Goal: Task Accomplishment & Management: Complete application form

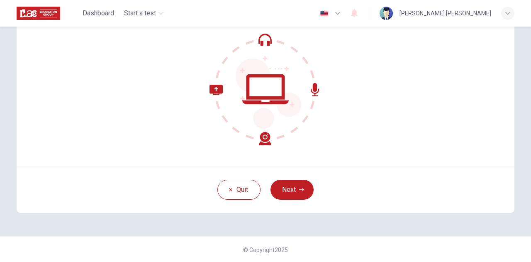
scroll to position [83, 0]
click at [291, 190] on button "Next" at bounding box center [291, 189] width 43 height 20
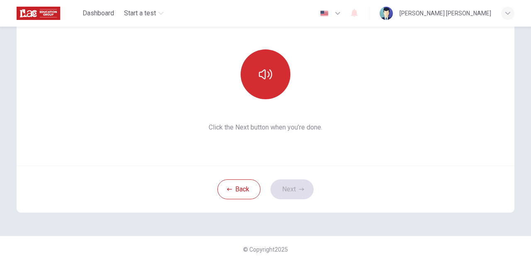
click at [267, 62] on button "button" at bounding box center [265, 74] width 50 height 50
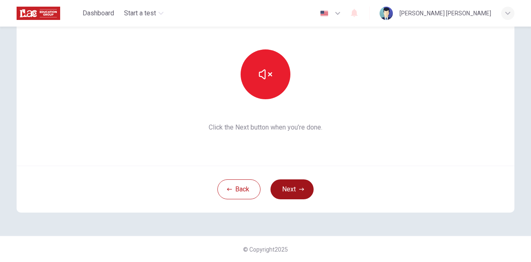
click at [301, 190] on icon "button" at bounding box center [301, 189] width 5 height 5
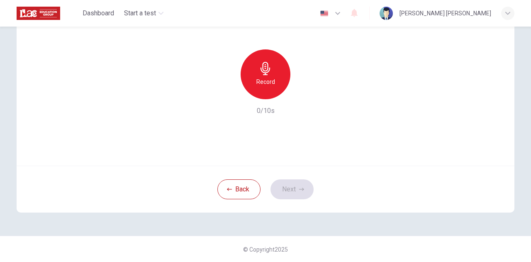
click at [256, 79] on h6 "Record" at bounding box center [265, 82] width 19 height 10
click at [302, 92] on icon "button" at bounding box center [304, 92] width 4 height 5
click at [303, 95] on icon "button" at bounding box center [303, 93] width 6 height 6
click at [288, 184] on button "Next" at bounding box center [291, 189] width 43 height 20
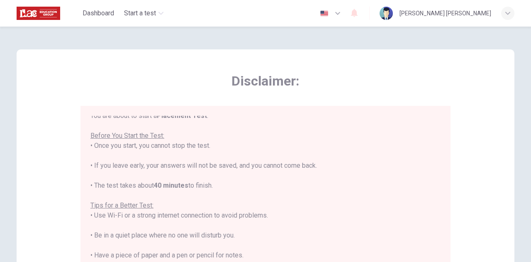
scroll to position [9, 0]
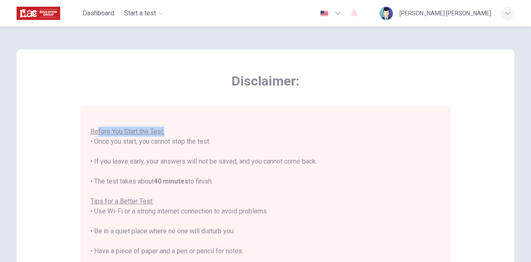
drag, startPoint x: 95, startPoint y: 133, endPoint x: 171, endPoint y: 134, distance: 75.4
click at [171, 134] on div "You are about to start a Placement Test . Before You Start the Test: • Once you…" at bounding box center [265, 221] width 350 height 229
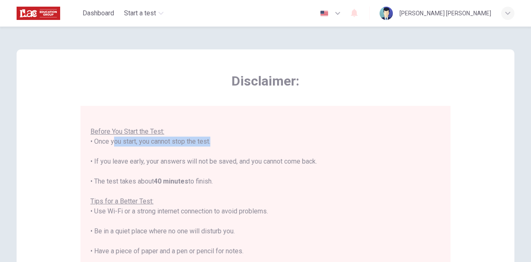
drag, startPoint x: 107, startPoint y: 140, endPoint x: 206, endPoint y: 139, distance: 99.5
click at [206, 139] on div "You are about to start a Placement Test . Before You Start the Test: • Once you…" at bounding box center [265, 221] width 350 height 229
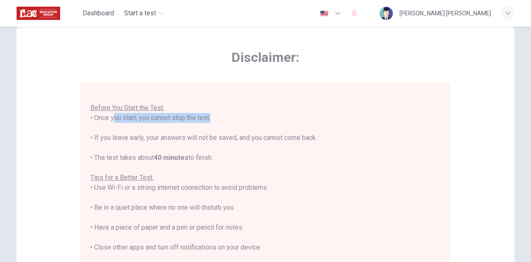
scroll to position [42, 0]
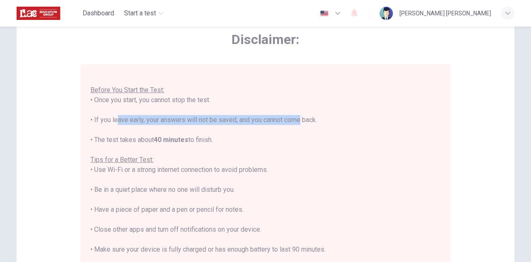
drag, startPoint x: 112, startPoint y: 119, endPoint x: 261, endPoint y: 122, distance: 148.8
click at [264, 122] on div "You are about to start a Placement Test . Before You Start the Test: • Once you…" at bounding box center [265, 179] width 350 height 229
drag, startPoint x: 103, startPoint y: 142, endPoint x: 217, endPoint y: 141, distance: 114.4
click at [217, 141] on div "You are about to start a Placement Test . Before You Start the Test: • Once you…" at bounding box center [265, 179] width 350 height 229
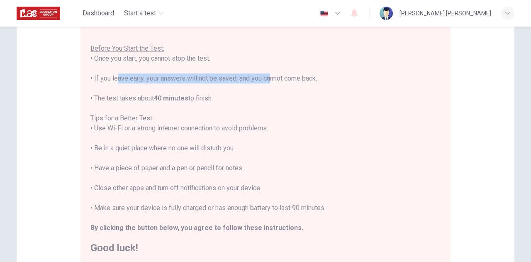
scroll to position [125, 0]
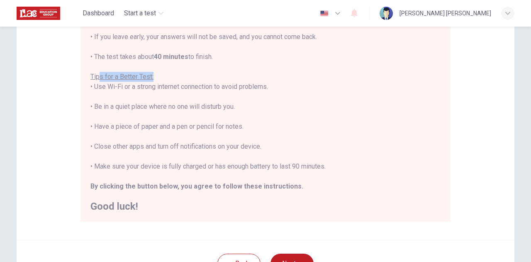
drag, startPoint x: 99, startPoint y: 76, endPoint x: 159, endPoint y: 75, distance: 60.1
click at [159, 75] on div "You are about to start a Placement Test . Before You Start the Test: • Once you…" at bounding box center [265, 96] width 350 height 229
drag, startPoint x: 99, startPoint y: 87, endPoint x: 137, endPoint y: 88, distance: 37.3
click at [135, 88] on div "You are about to start a Placement Test . Before You Start the Test: • Once you…" at bounding box center [265, 96] width 350 height 229
click at [182, 140] on div "You are about to start a Placement Test . Before You Start the Test: • Once you…" at bounding box center [265, 96] width 350 height 229
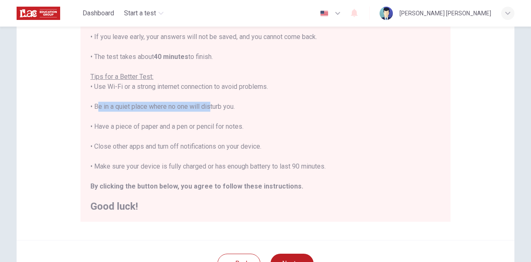
drag, startPoint x: 92, startPoint y: 107, endPoint x: 213, endPoint y: 105, distance: 121.0
click at [212, 105] on div "You are about to start a Placement Test . Before You Start the Test: • Once you…" at bounding box center [265, 96] width 350 height 229
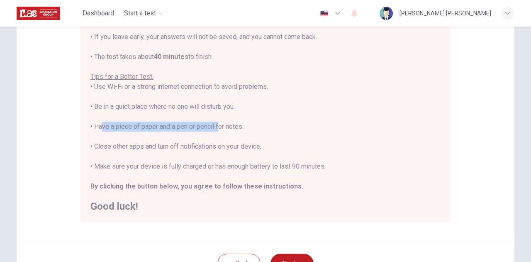
drag, startPoint x: 100, startPoint y: 127, endPoint x: 216, endPoint y: 124, distance: 115.7
click at [216, 124] on div "You are about to start a Placement Test . Before You Start the Test: • Once you…" at bounding box center [265, 96] width 350 height 229
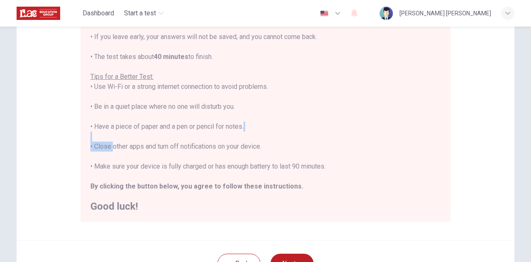
drag, startPoint x: 115, startPoint y: 147, endPoint x: 254, endPoint y: 140, distance: 139.0
click at [254, 140] on div "You are about to start a Placement Test . Before You Start the Test: • Once you…" at bounding box center [265, 96] width 350 height 229
drag, startPoint x: 121, startPoint y: 163, endPoint x: 205, endPoint y: 162, distance: 84.1
click at [205, 162] on div "You are about to start a Placement Test . Before You Start the Test: • Once you…" at bounding box center [265, 96] width 350 height 229
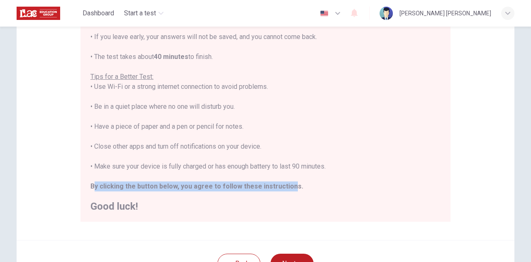
drag, startPoint x: 92, startPoint y: 190, endPoint x: 288, endPoint y: 182, distance: 196.2
click at [288, 182] on div "You are about to start a Placement Test . Before You Start the Test: • Once you…" at bounding box center [265, 96] width 350 height 229
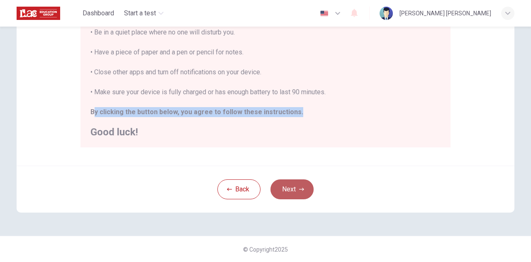
click at [308, 189] on button "Next" at bounding box center [291, 189] width 43 height 20
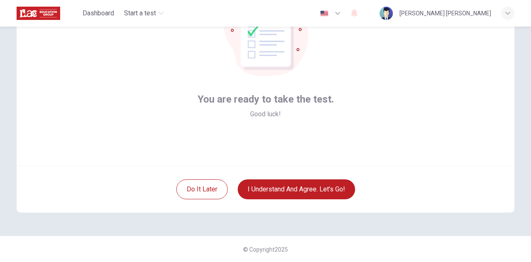
scroll to position [42, 0]
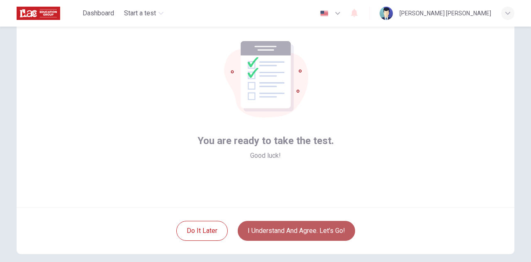
click at [279, 231] on button "I understand and agree. Let’s go!" at bounding box center [295, 230] width 117 height 20
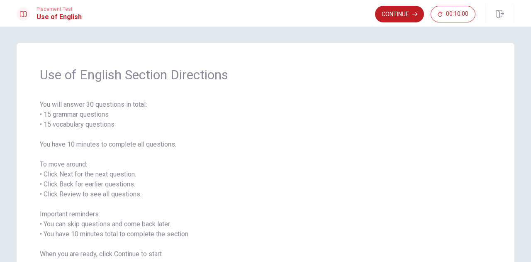
drag, startPoint x: 59, startPoint y: 76, endPoint x: 214, endPoint y: 74, distance: 154.6
click at [218, 71] on span "Use of English Section Directions" at bounding box center [265, 74] width 451 height 17
drag, startPoint x: 54, startPoint y: 115, endPoint x: 120, endPoint y: 113, distance: 66.3
click at [120, 113] on span "You will answer 30 questions in total: • 15 grammar questions • 15 vocabulary q…" at bounding box center [265, 178] width 451 height 159
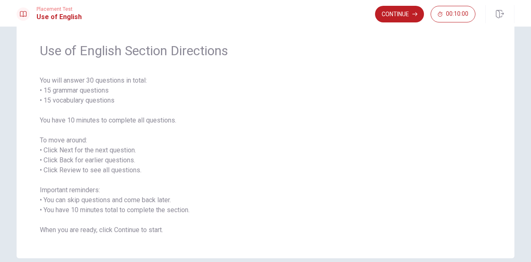
scroll to position [41, 0]
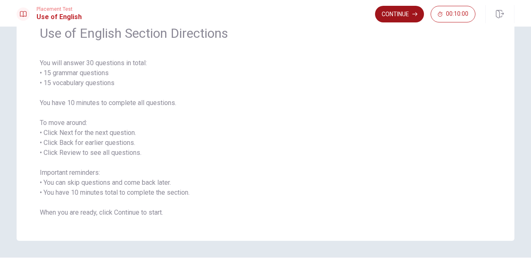
click at [405, 17] on button "Continue" at bounding box center [399, 14] width 49 height 17
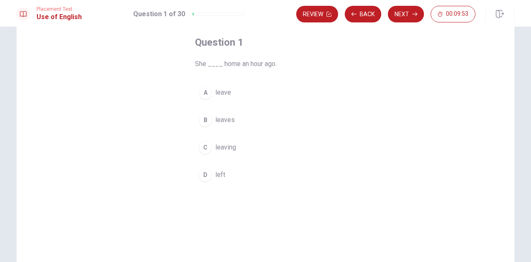
click at [226, 116] on span "leaves" at bounding box center [224, 120] width 19 height 10
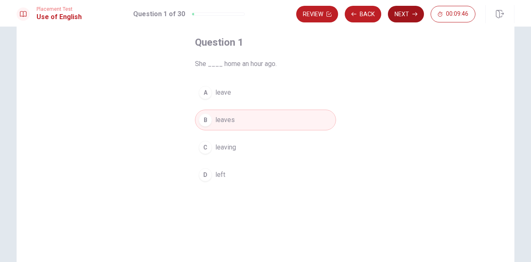
click at [407, 14] on button "Next" at bounding box center [406, 14] width 36 height 17
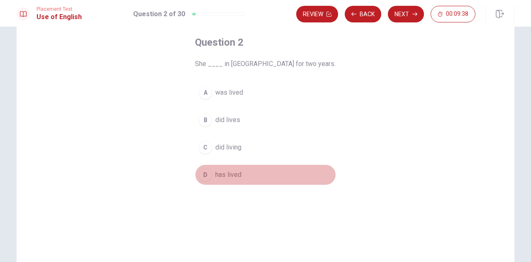
click at [229, 173] on span "has lived" at bounding box center [228, 175] width 26 height 10
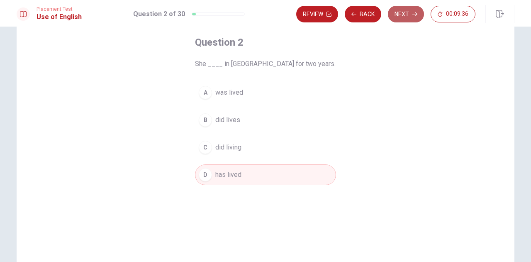
click at [415, 15] on icon "button" at bounding box center [414, 14] width 5 height 5
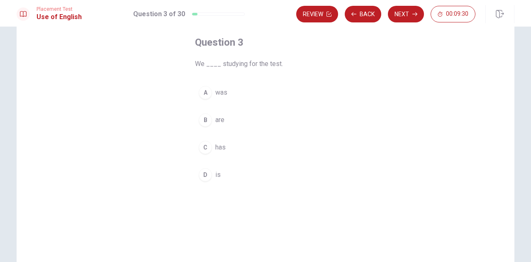
click at [222, 120] on button "B are" at bounding box center [265, 119] width 141 height 21
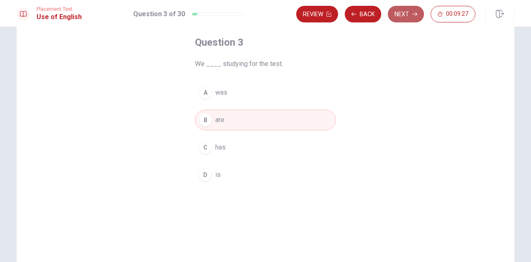
click at [414, 12] on icon "button" at bounding box center [414, 14] width 5 height 5
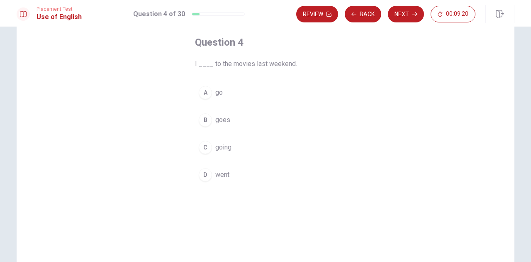
click at [216, 176] on span "went" at bounding box center [222, 175] width 14 height 10
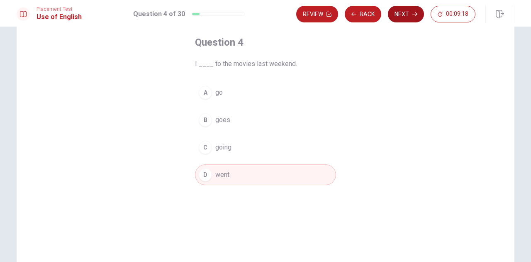
click at [399, 17] on button "Next" at bounding box center [406, 14] width 36 height 17
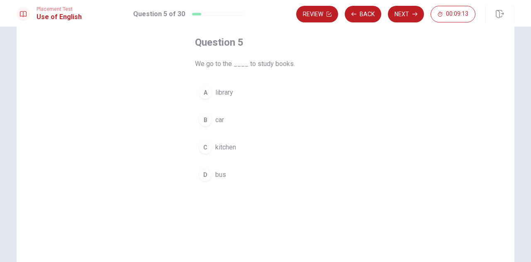
click at [229, 93] on span "library" at bounding box center [224, 92] width 18 height 10
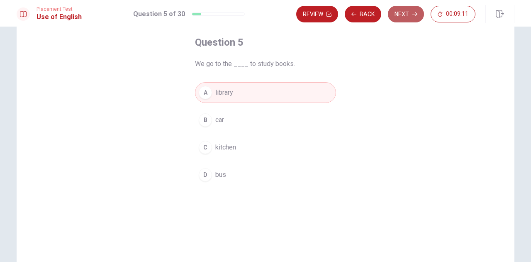
click at [401, 14] on button "Next" at bounding box center [406, 14] width 36 height 17
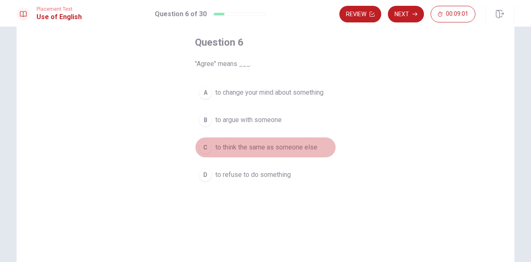
click at [251, 148] on span "to think the same as someone else" at bounding box center [266, 147] width 102 height 10
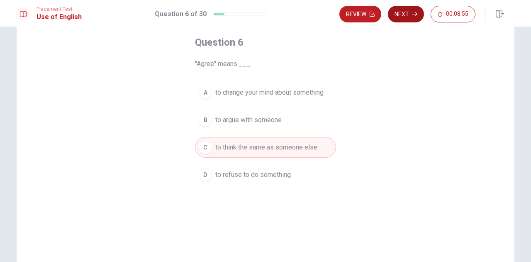
click at [396, 18] on button "Next" at bounding box center [406, 14] width 36 height 17
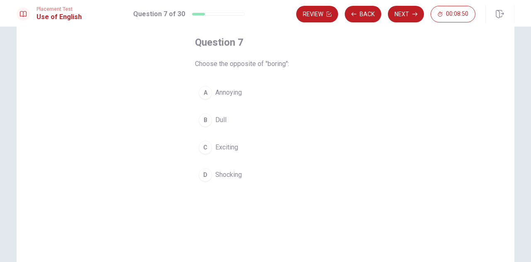
click at [223, 144] on span "Exciting" at bounding box center [226, 147] width 23 height 10
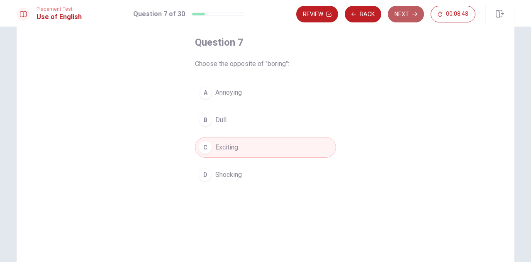
click at [397, 14] on button "Next" at bounding box center [406, 14] width 36 height 17
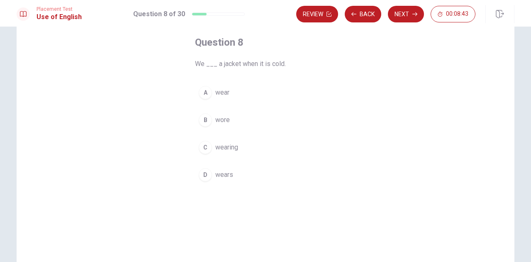
click at [224, 93] on span "wear" at bounding box center [222, 92] width 14 height 10
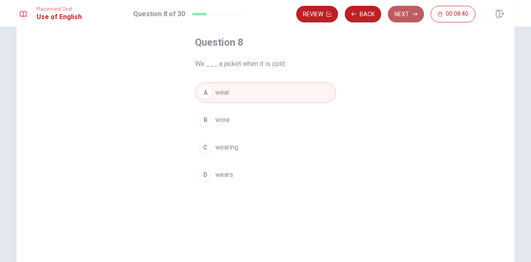
click at [405, 10] on button "Next" at bounding box center [406, 14] width 36 height 17
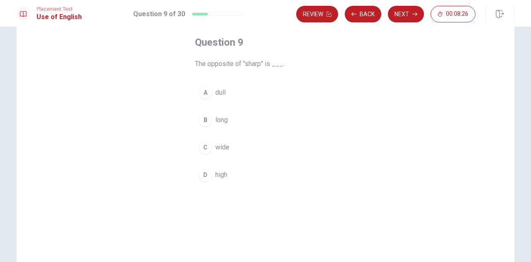
click at [221, 91] on span "dull" at bounding box center [220, 92] width 10 height 10
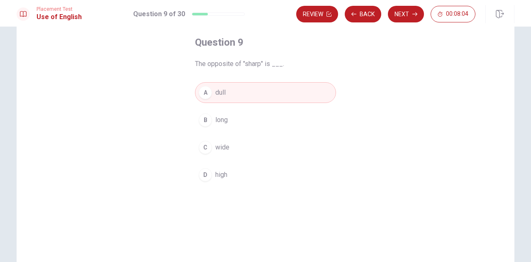
click at [225, 121] on span "long" at bounding box center [221, 120] width 12 height 10
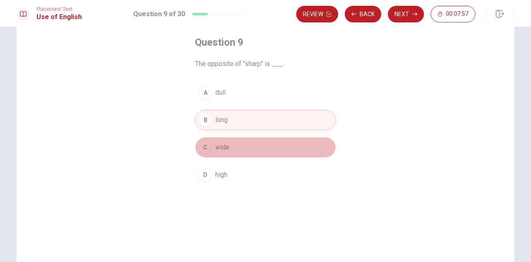
click at [265, 148] on button "C wide" at bounding box center [265, 147] width 141 height 21
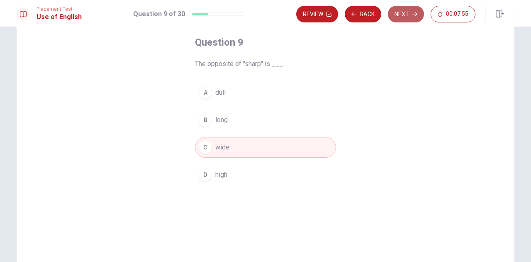
click at [411, 13] on button "Next" at bounding box center [406, 14] width 36 height 17
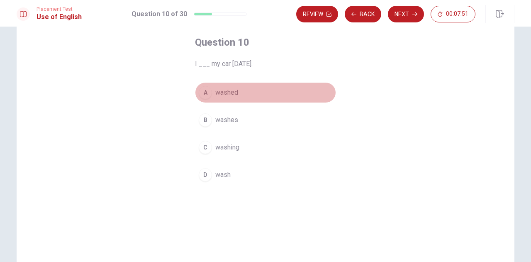
click at [235, 92] on span "washed" at bounding box center [226, 92] width 23 height 10
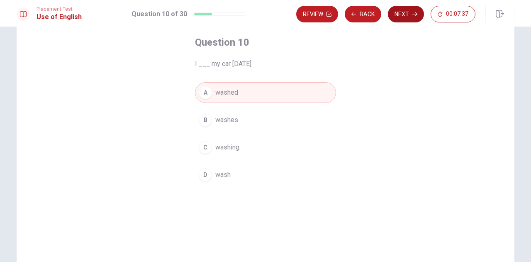
click at [408, 10] on button "Next" at bounding box center [406, 14] width 36 height 17
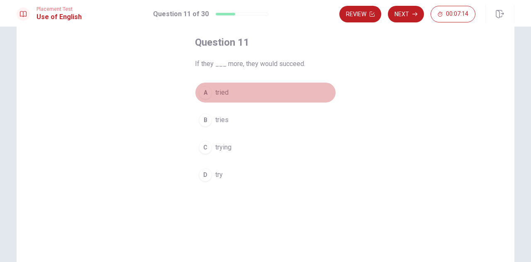
click at [225, 93] on span "tried" at bounding box center [221, 92] width 13 height 10
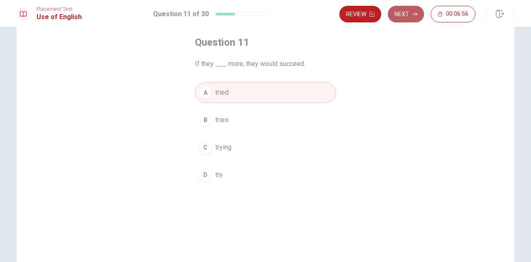
click at [408, 12] on button "Next" at bounding box center [406, 14] width 36 height 17
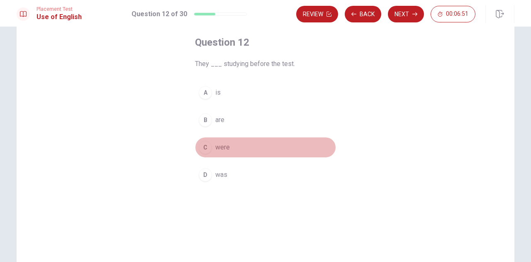
click at [228, 143] on button "C were" at bounding box center [265, 147] width 141 height 21
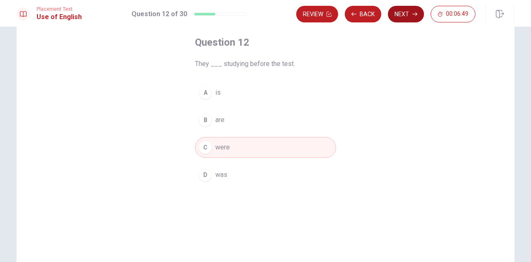
click at [407, 16] on button "Next" at bounding box center [406, 14] width 36 height 17
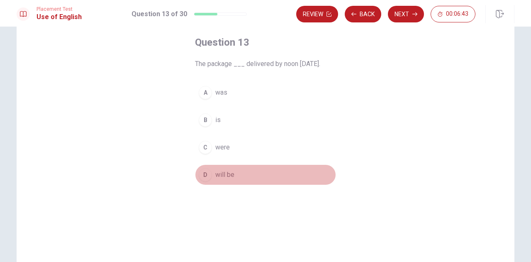
click at [225, 174] on span "will be" at bounding box center [224, 175] width 19 height 10
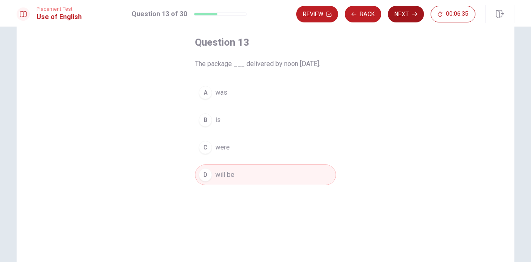
click at [407, 17] on button "Next" at bounding box center [406, 14] width 36 height 17
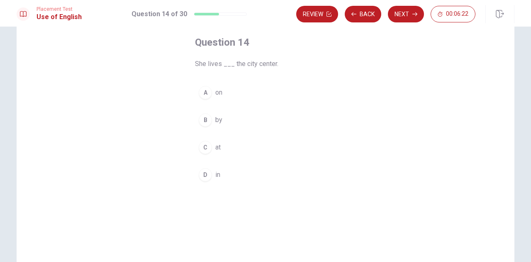
click at [216, 175] on span "in" at bounding box center [217, 175] width 5 height 10
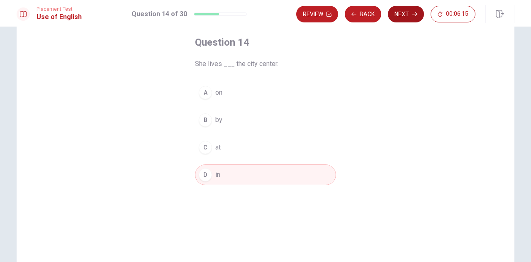
click at [407, 17] on button "Next" at bounding box center [406, 14] width 36 height 17
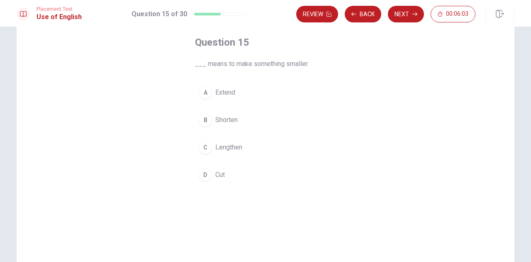
click at [229, 119] on span "Shorten" at bounding box center [226, 120] width 22 height 10
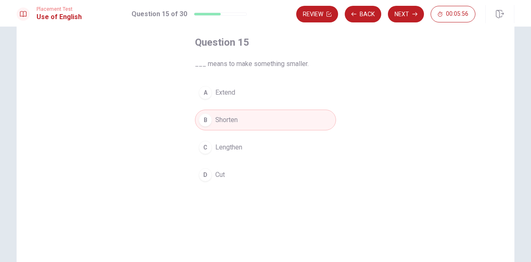
click at [228, 171] on button "D Cut" at bounding box center [265, 174] width 141 height 21
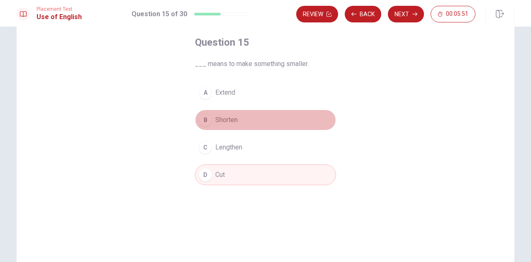
drag, startPoint x: 227, startPoint y: 121, endPoint x: 253, endPoint y: 121, distance: 26.1
click at [227, 121] on span "Shorten" at bounding box center [226, 120] width 22 height 10
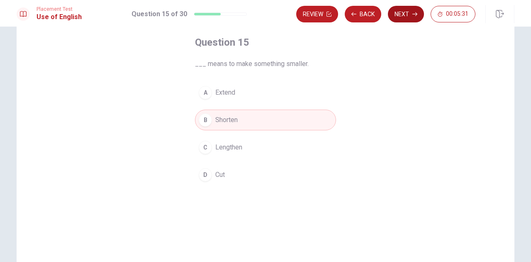
click at [402, 16] on button "Next" at bounding box center [406, 14] width 36 height 17
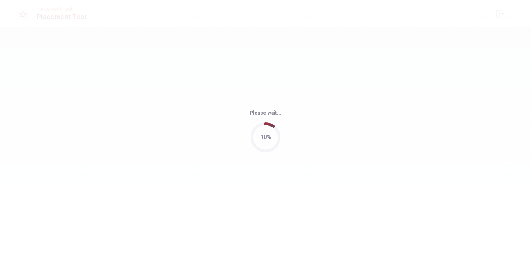
scroll to position [0, 0]
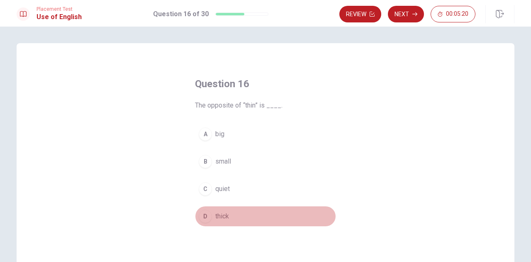
click at [216, 216] on span "thick" at bounding box center [222, 216] width 14 height 10
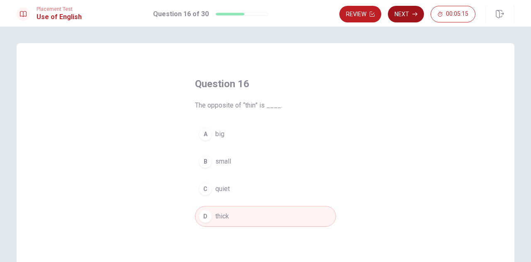
click at [410, 13] on button "Next" at bounding box center [406, 14] width 36 height 17
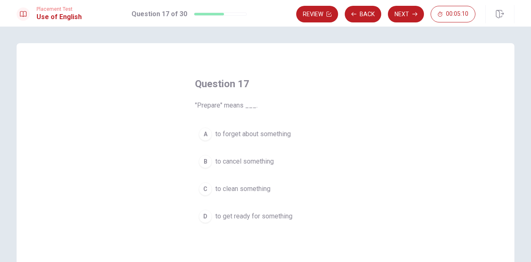
click at [232, 218] on span "to get ready for something" at bounding box center [253, 216] width 77 height 10
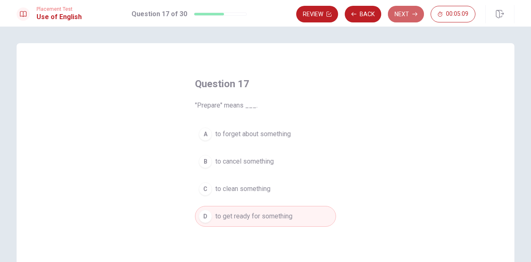
drag, startPoint x: 404, startPoint y: 15, endPoint x: 395, endPoint y: 31, distance: 18.2
click at [404, 15] on button "Next" at bounding box center [406, 14] width 36 height 17
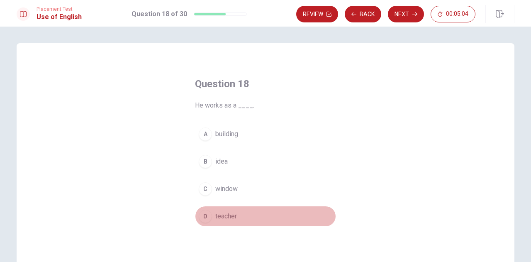
click at [228, 208] on button "D teacher" at bounding box center [265, 216] width 141 height 21
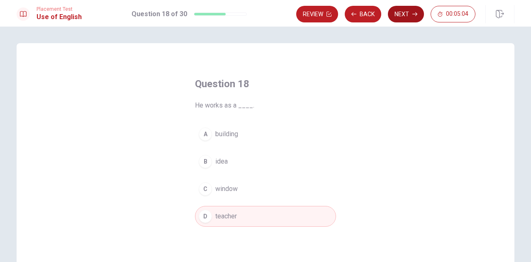
click at [409, 11] on button "Next" at bounding box center [406, 14] width 36 height 17
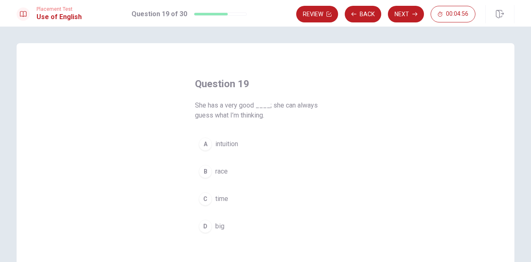
click at [237, 144] on button "A intuition" at bounding box center [265, 143] width 141 height 21
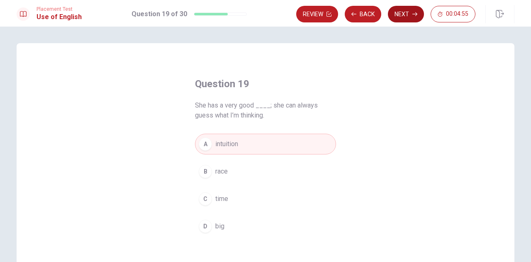
click at [397, 16] on button "Next" at bounding box center [406, 14] width 36 height 17
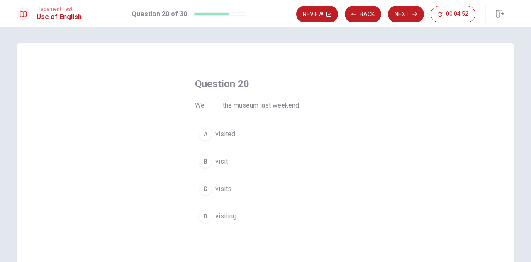
click at [231, 134] on span "visited" at bounding box center [225, 134] width 20 height 10
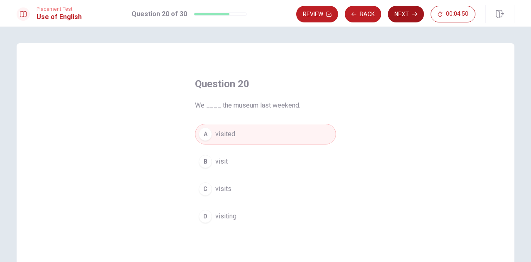
click at [407, 10] on button "Next" at bounding box center [406, 14] width 36 height 17
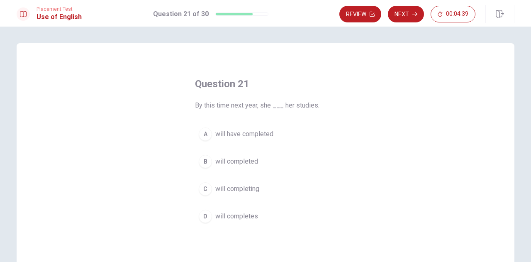
click at [269, 131] on span "will have completed" at bounding box center [244, 134] width 58 height 10
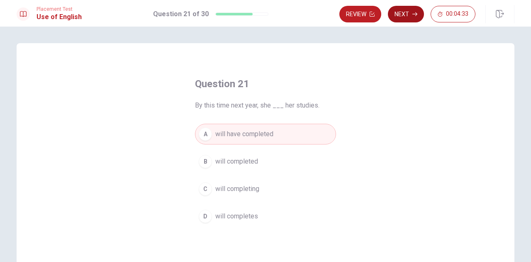
click at [393, 12] on button "Next" at bounding box center [406, 14] width 36 height 17
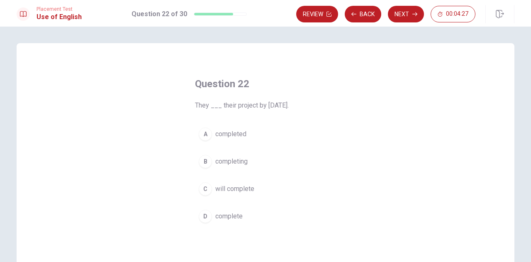
click at [227, 184] on span "will complete" at bounding box center [234, 189] width 39 height 10
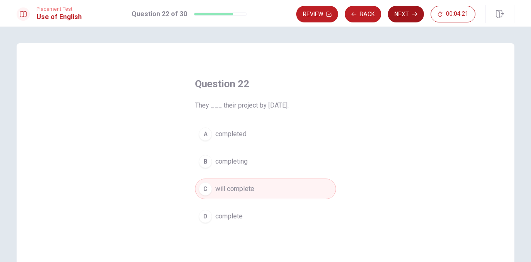
click at [410, 16] on button "Next" at bounding box center [406, 14] width 36 height 17
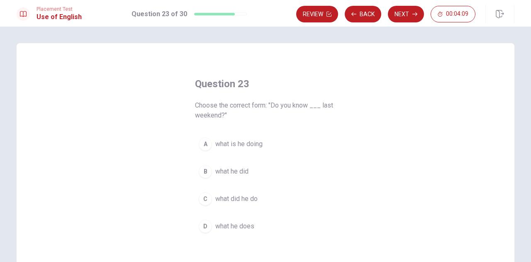
click at [227, 197] on span "what did he do" at bounding box center [236, 199] width 42 height 10
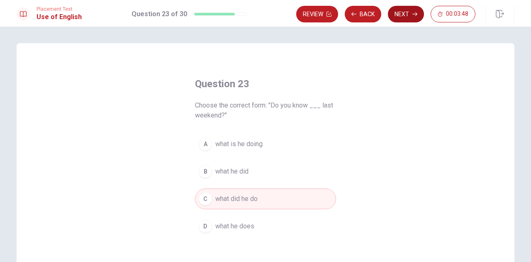
click at [400, 13] on button "Next" at bounding box center [406, 14] width 36 height 17
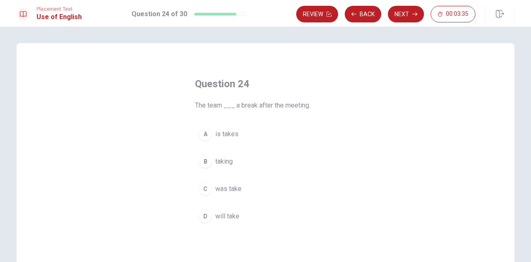
click at [222, 216] on span "will take" at bounding box center [227, 216] width 24 height 10
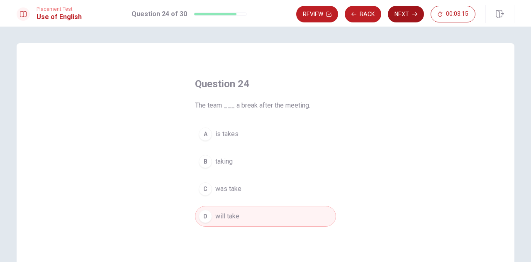
click at [400, 15] on button "Next" at bounding box center [406, 14] width 36 height 17
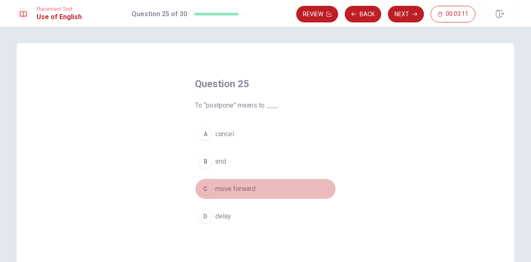
click at [222, 190] on span "move forward" at bounding box center [235, 189] width 40 height 10
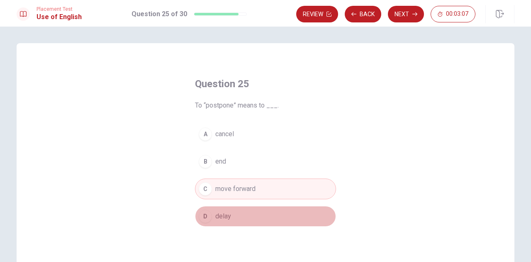
click at [227, 218] on span "delay" at bounding box center [223, 216] width 16 height 10
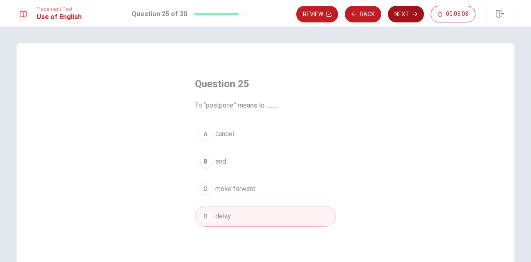
click at [406, 15] on button "Next" at bounding box center [406, 14] width 36 height 17
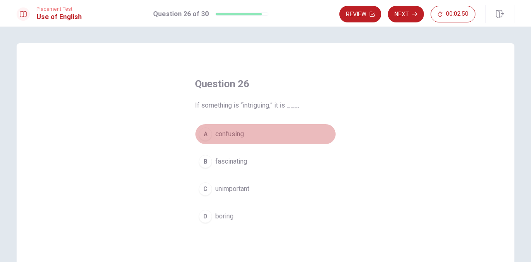
click at [234, 134] on span "confusing" at bounding box center [229, 134] width 29 height 10
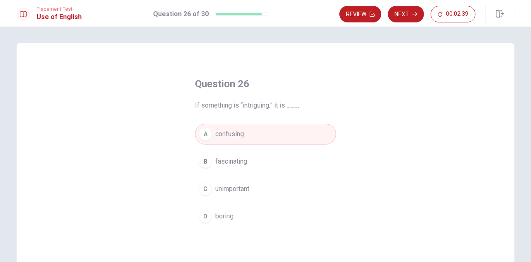
click at [226, 165] on span "fascinating" at bounding box center [231, 161] width 32 height 10
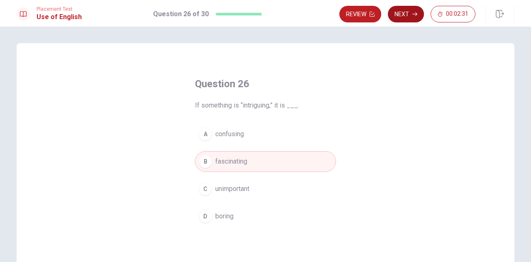
click at [411, 17] on button "Next" at bounding box center [406, 14] width 36 height 17
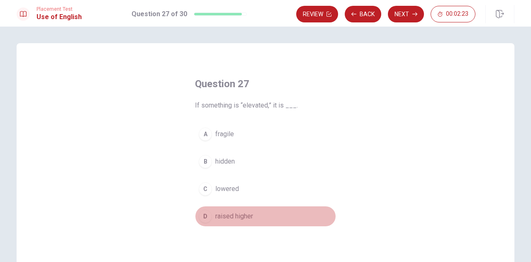
click at [236, 214] on span "raised higher" at bounding box center [234, 216] width 38 height 10
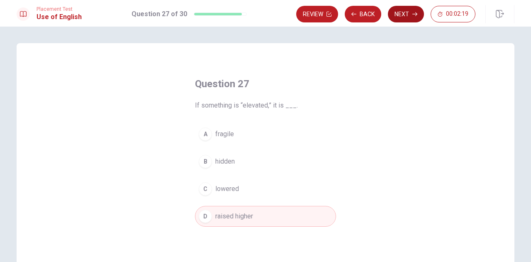
click at [400, 12] on button "Next" at bounding box center [406, 14] width 36 height 17
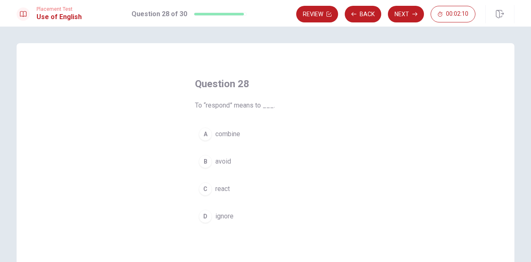
click at [221, 180] on button "C react" at bounding box center [265, 188] width 141 height 21
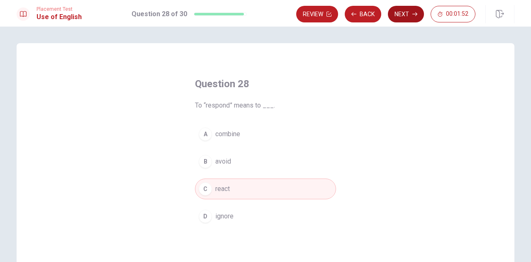
click at [400, 17] on button "Next" at bounding box center [406, 14] width 36 height 17
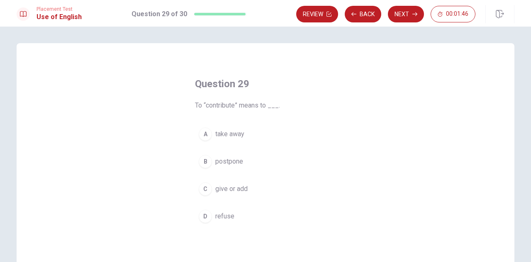
click at [223, 189] on span "give or add" at bounding box center [231, 189] width 32 height 10
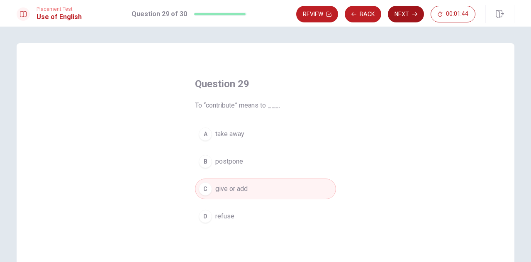
click at [409, 12] on button "Next" at bounding box center [406, 14] width 36 height 17
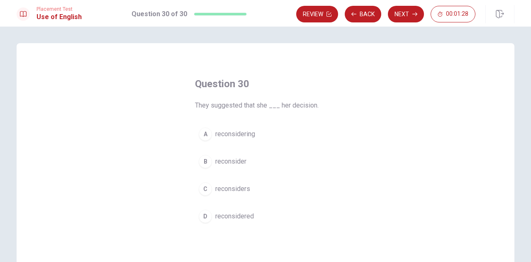
click at [236, 187] on span "reconsiders" at bounding box center [232, 189] width 35 height 10
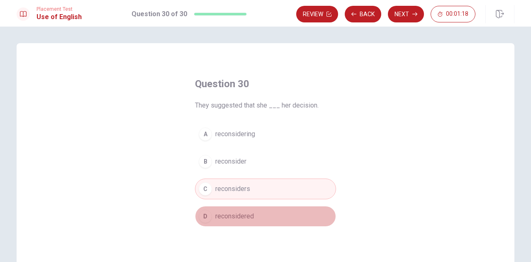
click at [253, 211] on button "D reconsidered" at bounding box center [265, 216] width 141 height 21
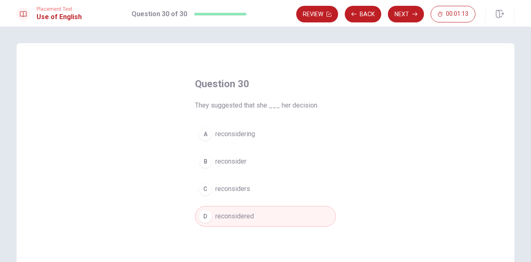
click at [226, 186] on span "reconsiders" at bounding box center [232, 189] width 35 height 10
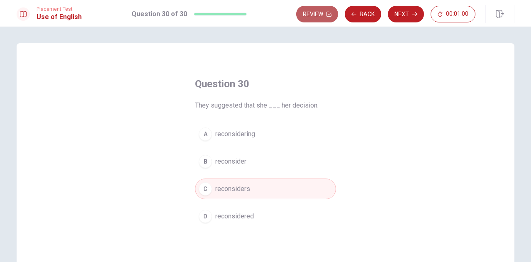
click at [327, 18] on button "Review" at bounding box center [317, 14] width 42 height 17
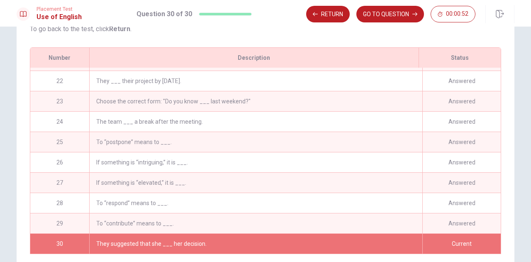
scroll to position [157, 0]
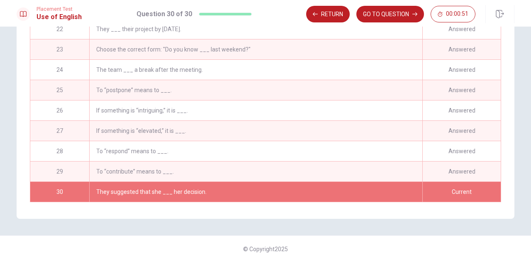
click at [109, 130] on div "If something is “elevated,” it is ___." at bounding box center [255, 131] width 333 height 20
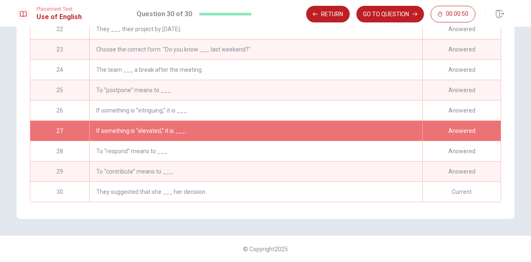
click at [109, 130] on div "If something is “elevated,” it is ___." at bounding box center [255, 131] width 333 height 20
click at [223, 188] on div "They suggested that she ___ her decision." at bounding box center [255, 192] width 333 height 20
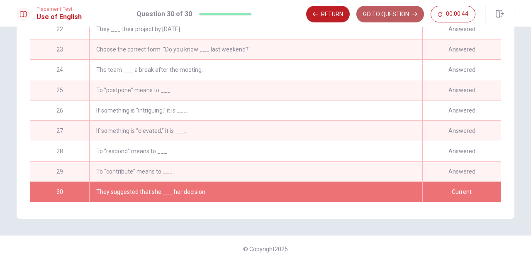
click at [384, 14] on button "GO TO QUESTION" at bounding box center [390, 14] width 68 height 17
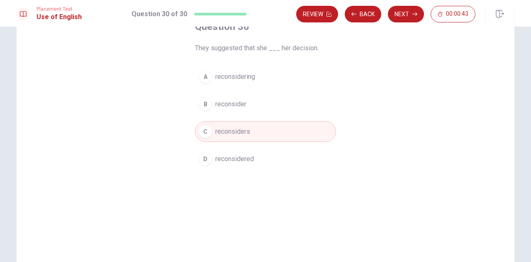
scroll to position [0, 0]
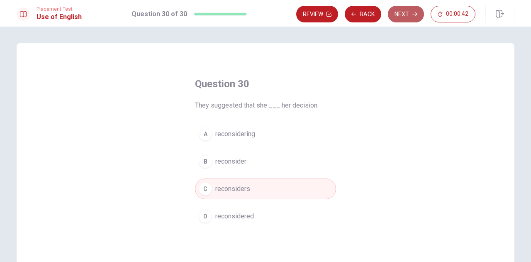
click at [414, 15] on icon "button" at bounding box center [414, 14] width 5 height 5
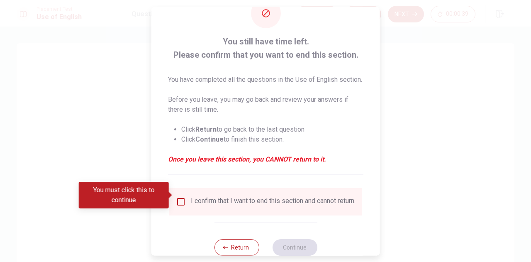
scroll to position [41, 0]
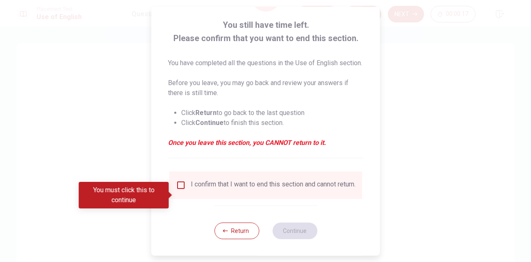
click at [177, 190] on input "You must click this to continue" at bounding box center [181, 185] width 10 height 10
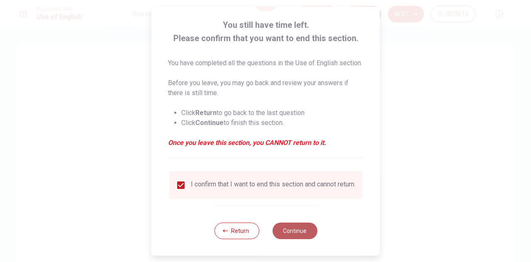
click at [297, 239] on button "Continue" at bounding box center [294, 230] width 45 height 17
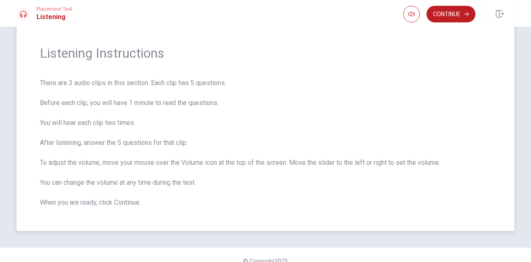
scroll to position [33, 0]
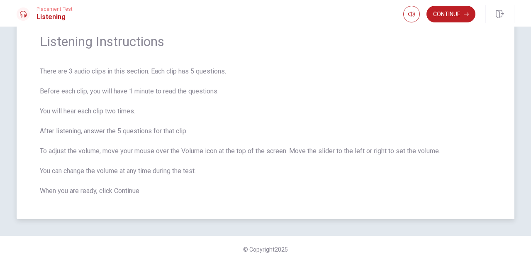
click at [306, 183] on span "There are 3 audio clips in this section. Each clip has 5 questions. Before each…" at bounding box center [265, 130] width 451 height 129
drag, startPoint x: 455, startPoint y: 17, endPoint x: 458, endPoint y: 14, distance: 4.4
click at [455, 17] on button "Continue" at bounding box center [450, 14] width 49 height 17
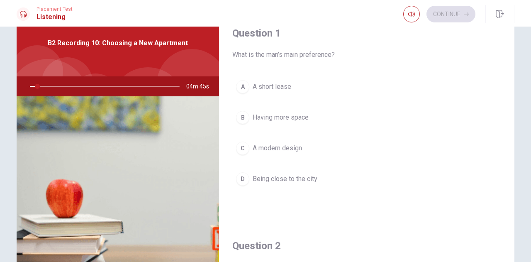
click at [228, 50] on div "Question 1 What is the man’s main preference? A A short lease B Having more spa…" at bounding box center [366, 116] width 295 height 212
drag, startPoint x: 236, startPoint y: 53, endPoint x: 297, endPoint y: 55, distance: 60.9
click at [297, 55] on span "What is the man’s main preference?" at bounding box center [366, 55] width 269 height 10
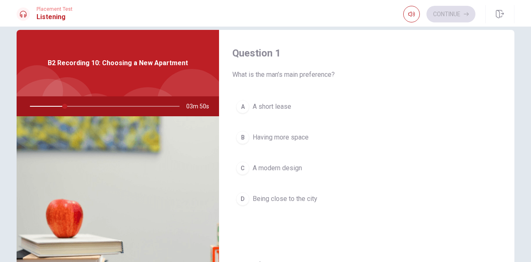
scroll to position [0, 0]
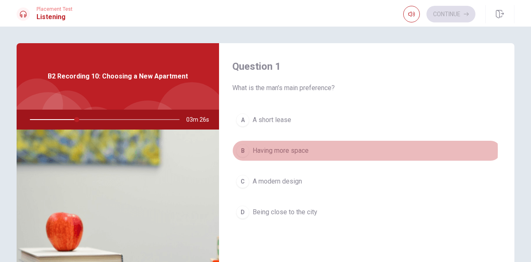
click at [294, 150] on span "Having more space" at bounding box center [280, 150] width 56 height 10
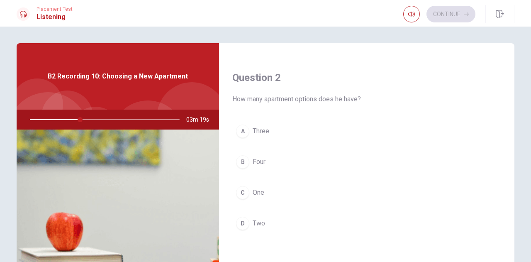
scroll to position [207, 0]
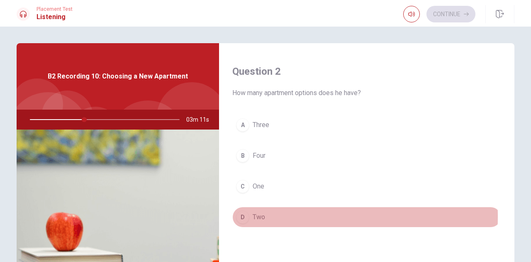
click at [261, 214] on span "Two" at bounding box center [258, 217] width 12 height 10
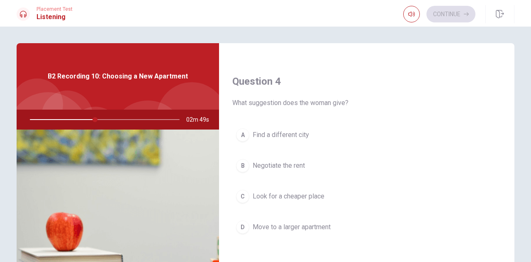
scroll to position [456, 0]
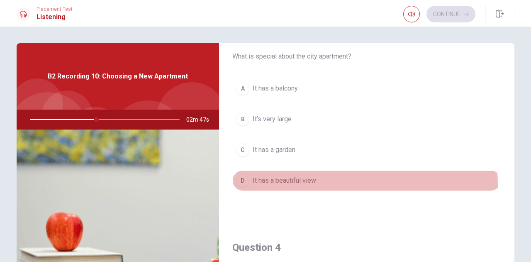
click at [281, 182] on button "D It has a beautiful view" at bounding box center [366, 180] width 269 height 21
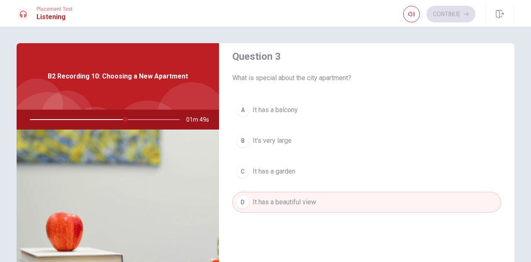
scroll to position [436, 0]
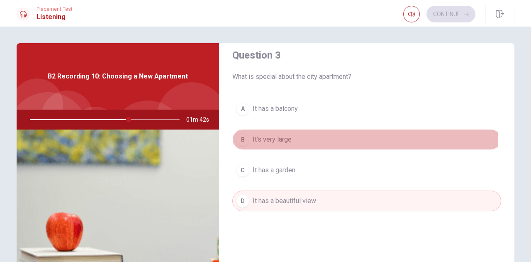
click at [268, 143] on button "B It’s very large" at bounding box center [366, 139] width 269 height 21
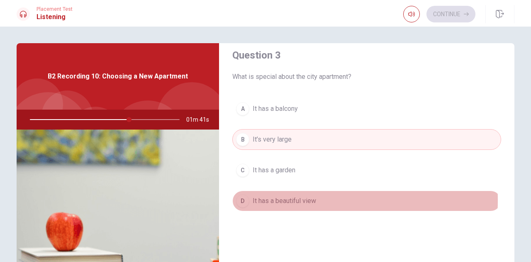
click at [275, 196] on span "It has a beautiful view" at bounding box center [283, 201] width 63 height 10
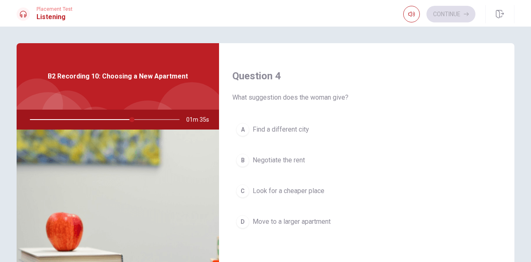
scroll to position [643, 0]
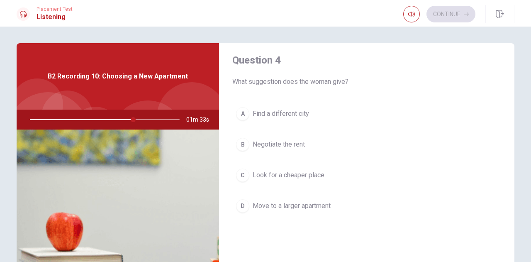
click at [286, 141] on span "Negotiate the rent" at bounding box center [278, 144] width 52 height 10
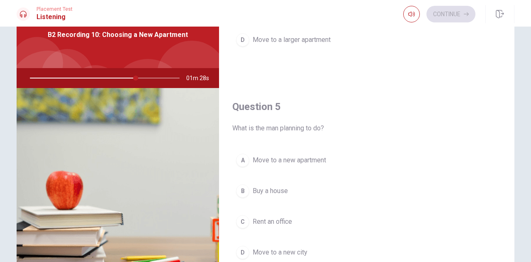
scroll to position [83, 0]
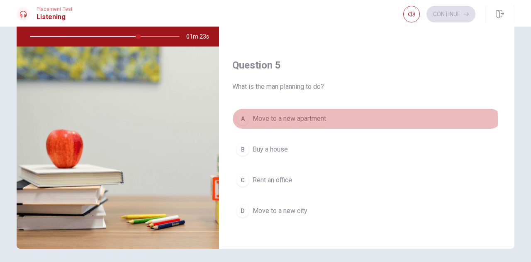
click at [291, 116] on span "Move to a new apartment" at bounding box center [288, 119] width 73 height 10
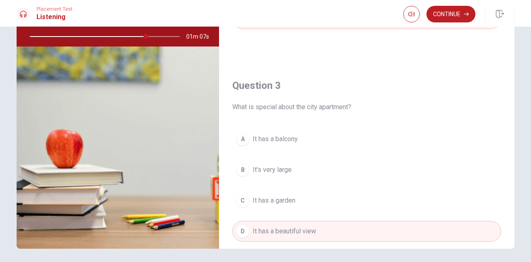
scroll to position [270, 0]
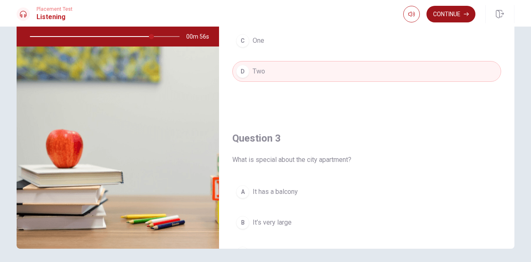
click at [443, 15] on button "Continue" at bounding box center [450, 14] width 49 height 17
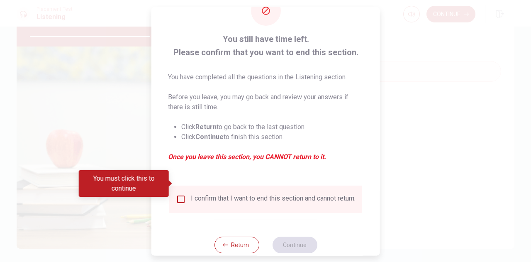
scroll to position [47, 0]
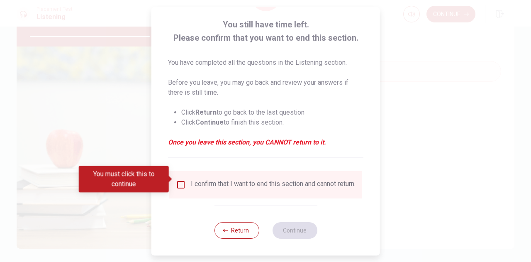
click at [180, 179] on input "You must click this to continue" at bounding box center [181, 184] width 10 height 10
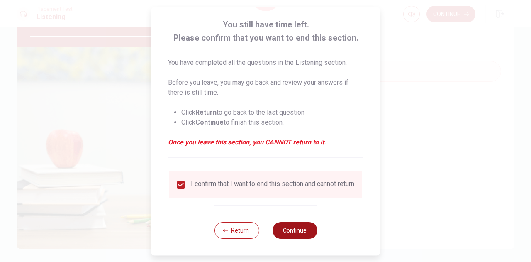
click at [274, 228] on button "Continue" at bounding box center [294, 230] width 45 height 17
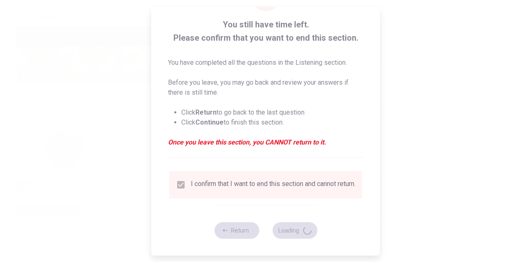
type input "83"
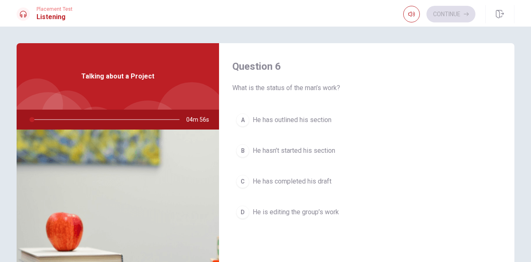
drag, startPoint x: 241, startPoint y: 87, endPoint x: 334, endPoint y: 88, distance: 92.8
click at [334, 88] on span "What is the status of the man’s work?" at bounding box center [366, 88] width 269 height 10
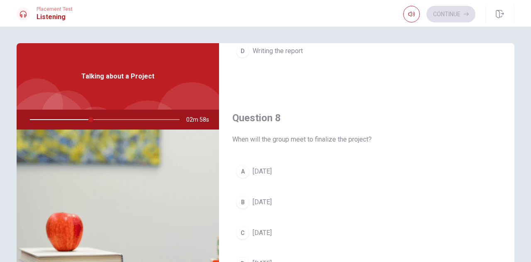
scroll to position [414, 0]
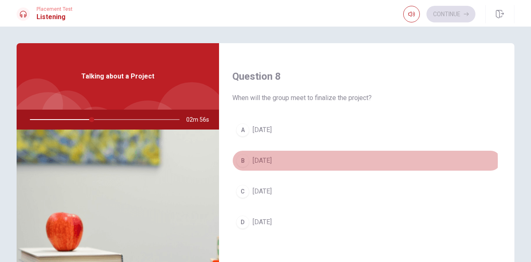
click at [267, 158] on span "[DATE]" at bounding box center [261, 160] width 19 height 10
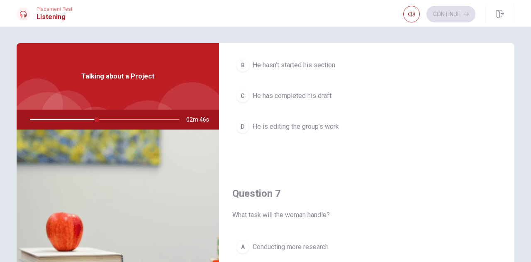
scroll to position [0, 0]
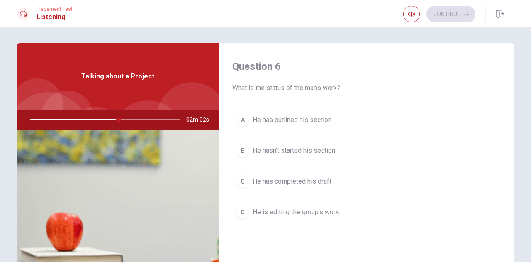
click at [259, 154] on span "He hasn’t started his section" at bounding box center [293, 150] width 82 height 10
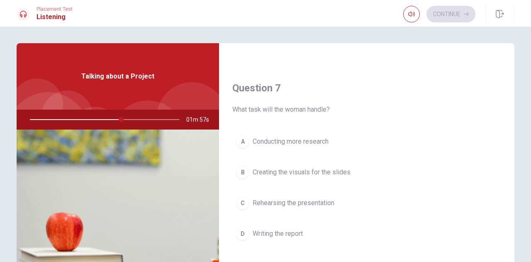
scroll to position [249, 0]
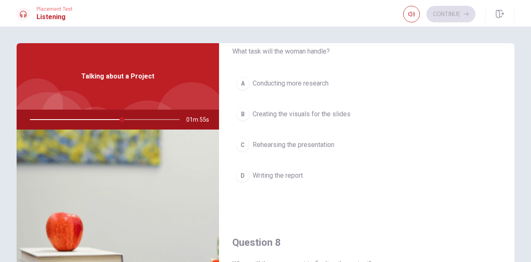
click at [330, 113] on span "Creating the visuals for the slides" at bounding box center [301, 114] width 98 height 10
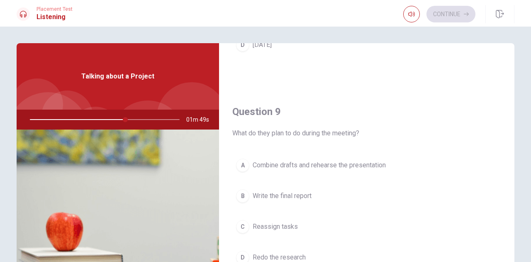
scroll to position [622, 0]
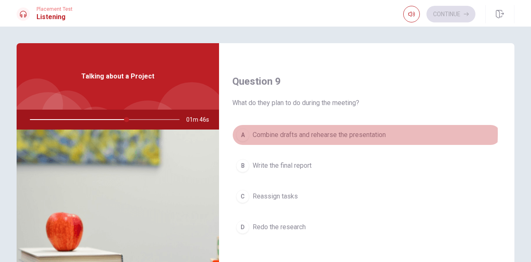
click at [340, 130] on span "Combine drafts and rehearse the presentation" at bounding box center [318, 135] width 133 height 10
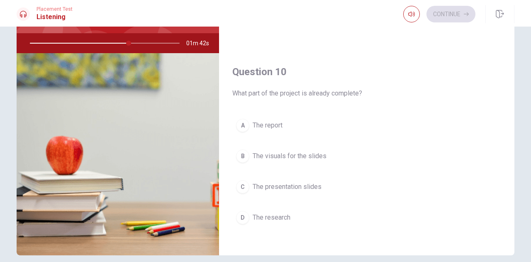
scroll to position [83, 0]
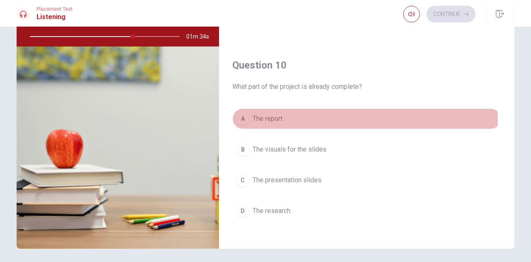
click at [270, 115] on span "The report" at bounding box center [267, 119] width 30 height 10
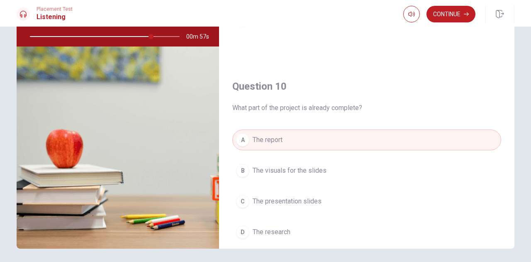
scroll to position [767, 0]
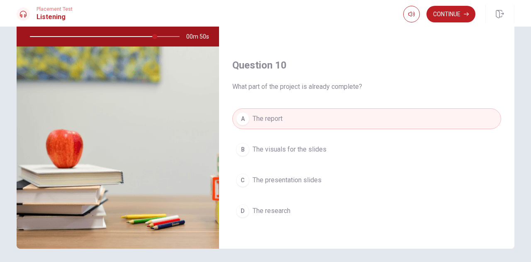
click at [284, 206] on span "The research" at bounding box center [271, 211] width 38 height 10
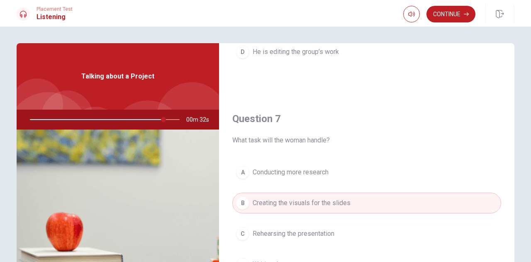
scroll to position [0, 0]
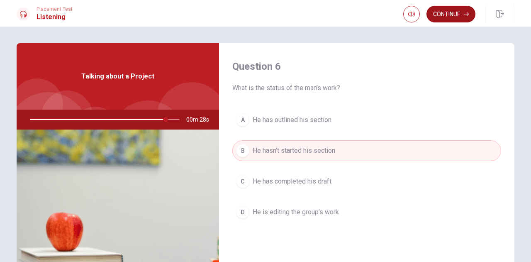
click at [461, 10] on button "Continue" at bounding box center [450, 14] width 49 height 17
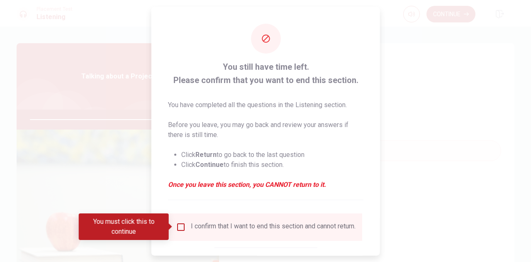
click at [177, 228] on input "You must click this to continue" at bounding box center [181, 226] width 10 height 10
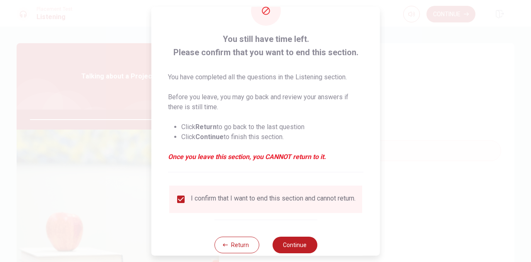
scroll to position [47, 0]
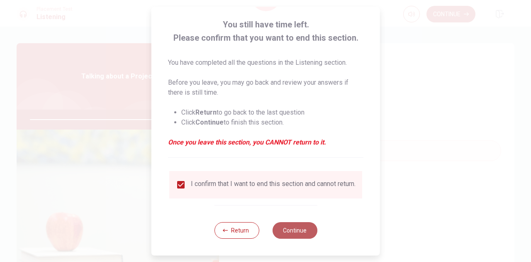
click at [279, 230] on button "Continue" at bounding box center [294, 230] width 45 height 17
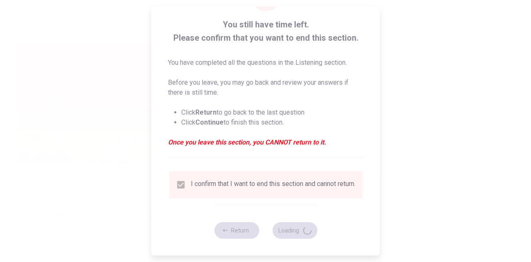
type input "93"
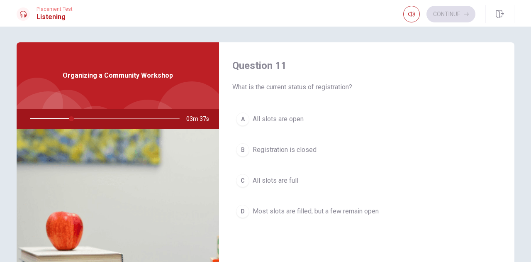
scroll to position [0, 0]
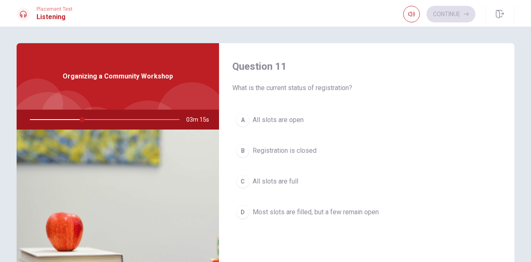
click at [317, 207] on span "Most slots are filled, but a few remain open" at bounding box center [315, 212] width 126 height 10
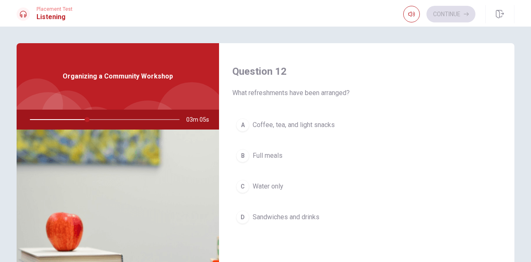
scroll to position [166, 0]
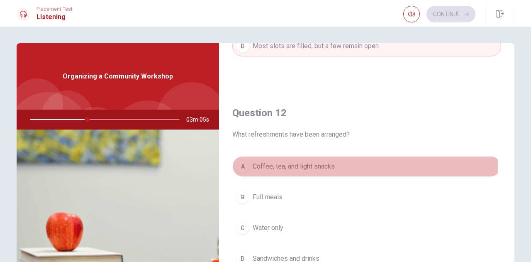
click at [288, 165] on span "Coffee, tea, and light snacks" at bounding box center [293, 166] width 82 height 10
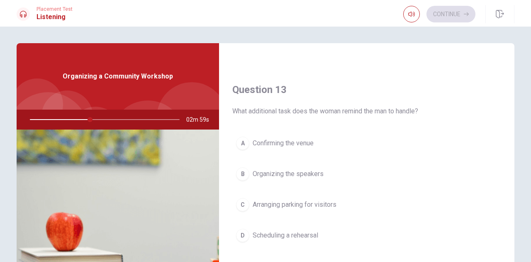
scroll to position [414, 0]
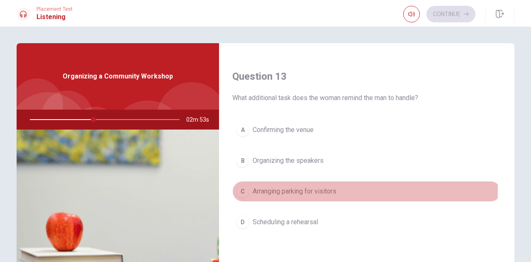
click at [323, 187] on span "Arranging parking for visitors" at bounding box center [294, 191] width 84 height 10
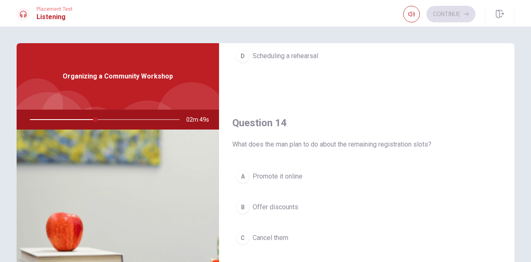
scroll to position [622, 0]
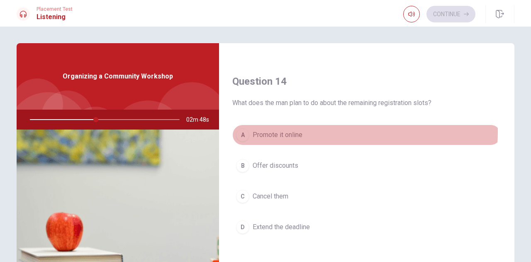
click at [291, 130] on span "Promote it online" at bounding box center [277, 135] width 50 height 10
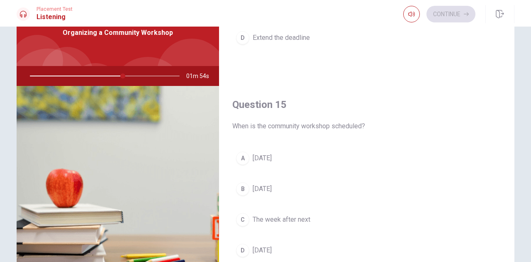
scroll to position [71, 0]
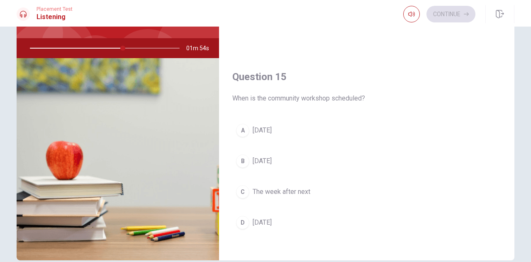
click at [266, 220] on span "[DATE]" at bounding box center [261, 222] width 19 height 10
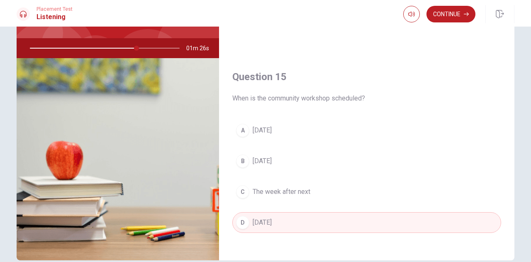
click at [297, 128] on button "A [DATE]" at bounding box center [366, 130] width 269 height 21
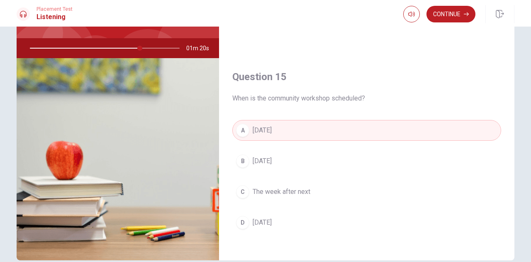
click at [369, 150] on button "B [DATE]" at bounding box center [366, 160] width 269 height 21
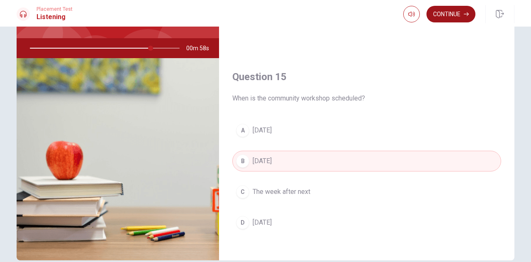
click at [463, 19] on button "Continue" at bounding box center [450, 14] width 49 height 17
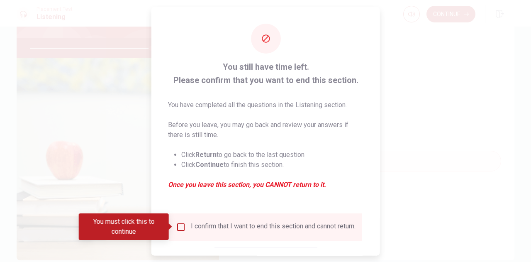
click at [180, 226] on input "You must click this to continue" at bounding box center [181, 226] width 10 height 10
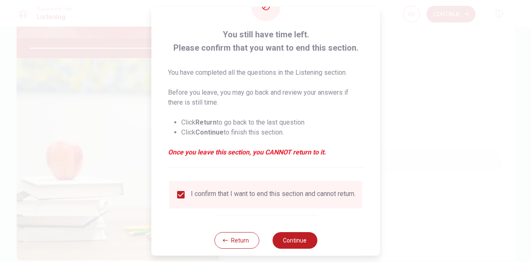
scroll to position [47, 0]
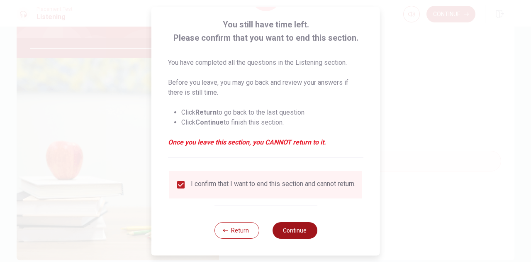
click at [300, 232] on button "Continue" at bounding box center [294, 230] width 45 height 17
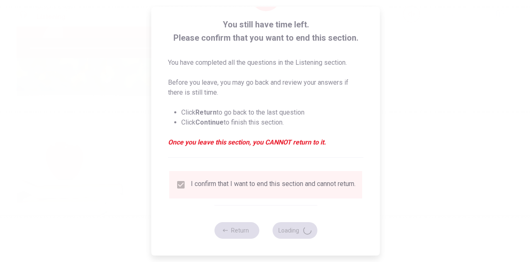
type input "84"
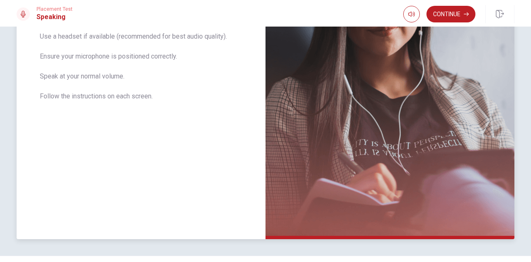
scroll to position [186, 0]
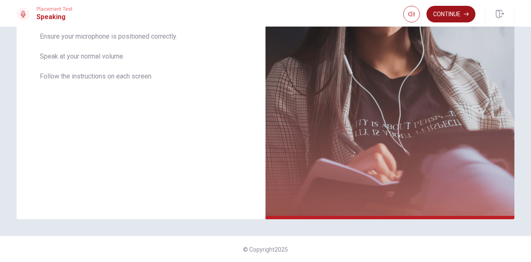
click at [443, 11] on button "Continue" at bounding box center [450, 14] width 49 height 17
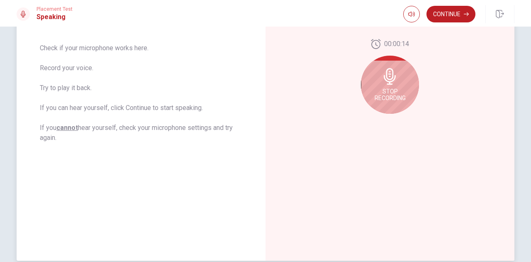
scroll to position [103, 0]
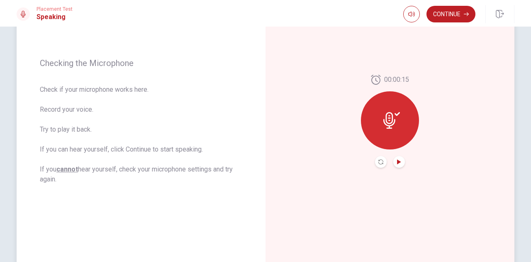
click at [397, 162] on icon "Play Audio" at bounding box center [399, 161] width 4 height 5
click at [449, 13] on button "Continue" at bounding box center [450, 14] width 49 height 17
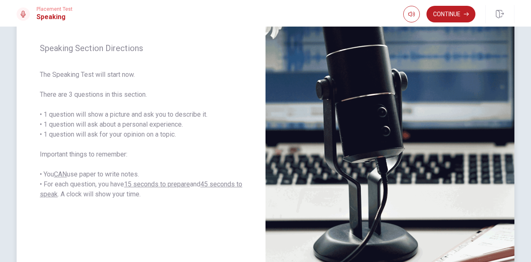
drag, startPoint x: 75, startPoint y: 114, endPoint x: 115, endPoint y: 116, distance: 40.7
click at [115, 116] on span "The Speaking Test will start now. There are 3 questions in this section. • 1 qu…" at bounding box center [141, 134] width 202 height 129
click at [438, 10] on button "Continue" at bounding box center [450, 14] width 49 height 17
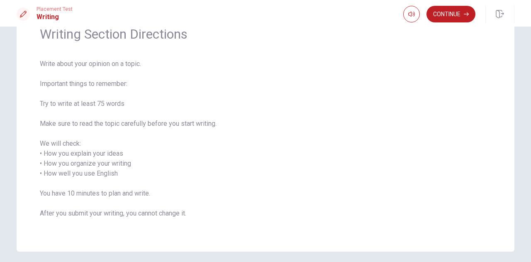
scroll to position [41, 0]
drag, startPoint x: 50, startPoint y: 59, endPoint x: 113, endPoint y: 61, distance: 63.0
click at [113, 61] on span "Write about your opinion on a topic. Important things to remember: Try to write…" at bounding box center [265, 142] width 451 height 169
click at [436, 18] on button "Continue" at bounding box center [450, 14] width 49 height 17
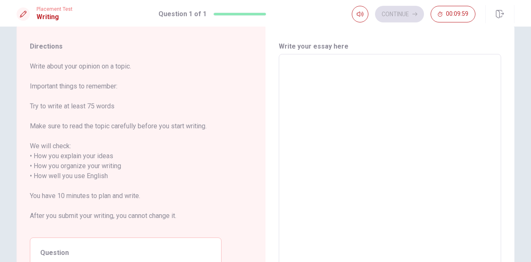
scroll to position [0, 0]
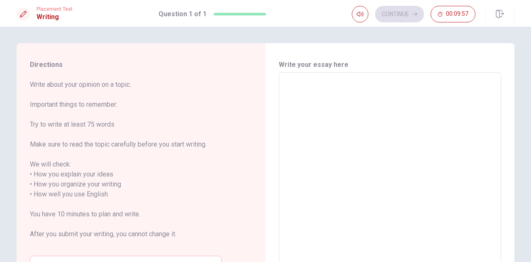
drag, startPoint x: 91, startPoint y: 85, endPoint x: 112, endPoint y: 83, distance: 20.8
click at [112, 83] on span "Write about your opinion on a topic. Important things to remember: Try to write…" at bounding box center [125, 164] width 191 height 169
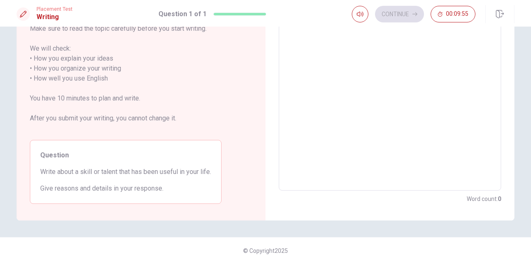
scroll to position [117, 0]
drag, startPoint x: 80, startPoint y: 172, endPoint x: 101, endPoint y: 172, distance: 20.3
click at [101, 172] on span "Write about a skill or talent that has been useful in your life." at bounding box center [125, 170] width 171 height 10
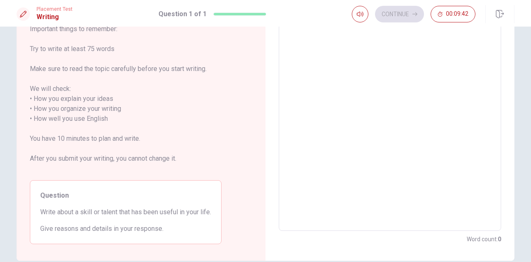
click at [329, 97] on textarea at bounding box center [389, 114] width 211 height 220
click at [322, 61] on textarea at bounding box center [389, 114] width 211 height 220
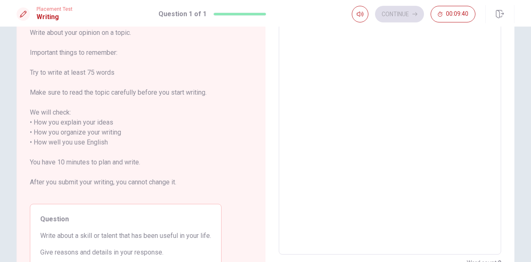
scroll to position [34, 0]
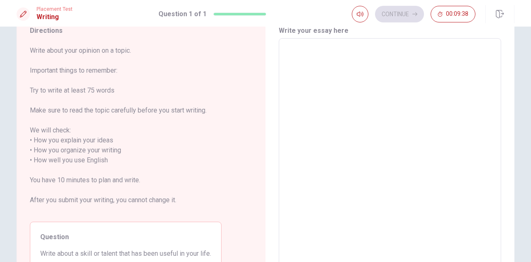
type textarea "U"
type textarea "x"
type textarea "Us"
type textarea "x"
type textarea "Usu"
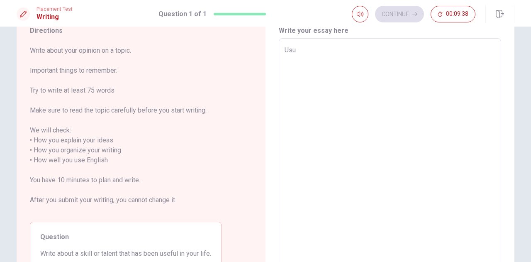
type textarea "x"
type textarea "Usua"
type textarea "x"
type textarea "Usual"
type textarea "x"
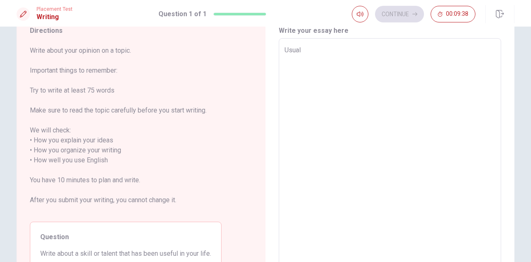
type textarea "Usuall"
type textarea "x"
type textarea "Usually"
type textarea "x"
type textarea "Usually"
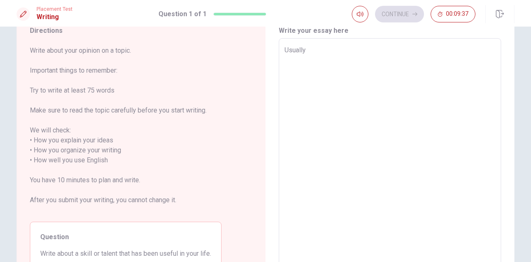
type textarea "x"
type textarea "Usually I"
type textarea "x"
type textarea "Usually I'"
type textarea "x"
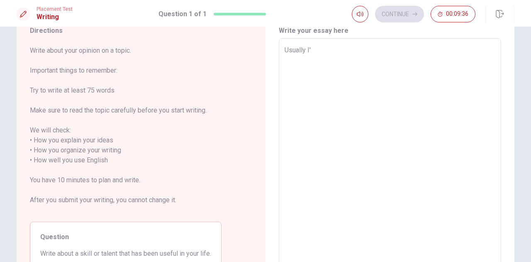
type textarea "Usually I'm"
type textarea "x"
type textarea "Usually I'm"
type textarea "x"
type textarea "Usually I'm h"
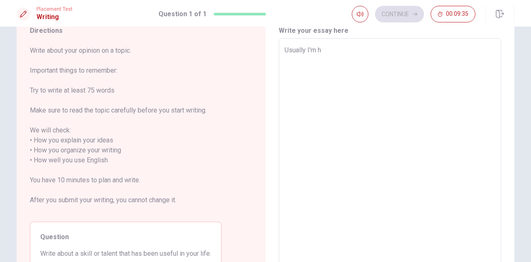
type textarea "x"
type textarea "Usually I'm hi"
type textarea "x"
type textarea "Usually I'm hig"
type textarea "x"
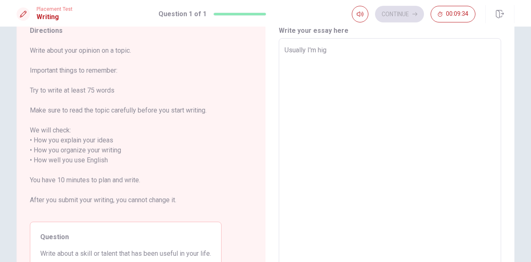
type textarea "Usually I'm high"
type textarea "x"
type textarea "Usually I'm highl"
type textarea "x"
type textarea "Usually I'm highli"
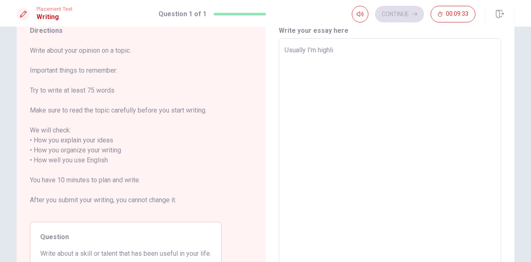
type textarea "x"
type textarea "Usually I'm highlit"
type textarea "x"
type textarea "Usually I'm highlith"
type textarea "x"
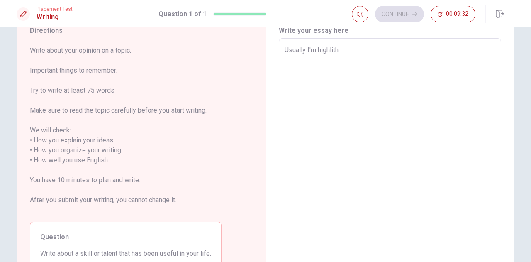
type textarea "Usually I'm highlithe"
type textarea "x"
type textarea "Usually I'm highlithed"
type textarea "x"
type textarea "Usually I'm highlithe"
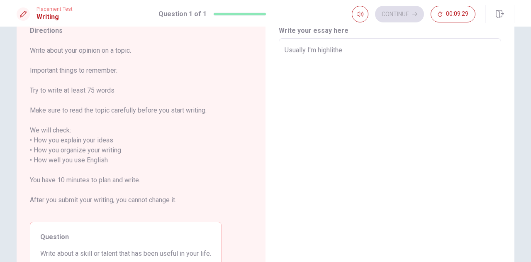
type textarea "x"
type textarea "Usually I'm highlith"
type textarea "x"
type textarea "Usually I'm highlit"
type textarea "x"
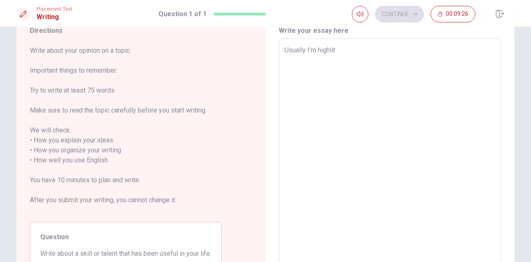
type textarea "Usually I'm highli"
type textarea "x"
type textarea "Usually I'm highlig"
type textarea "x"
type textarea "Usually I'm highligh"
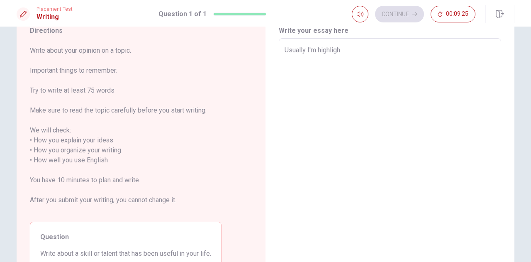
type textarea "x"
type textarea "Usually I'm highlight"
type textarea "x"
type textarea "Usually I'm highlighte"
type textarea "x"
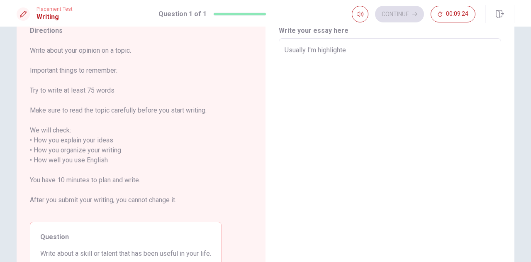
type textarea "Usually I'm highlighted"
type textarea "x"
type textarea "Usually I'm highlighted"
type textarea "x"
type textarea "Usually I'm highlighted a"
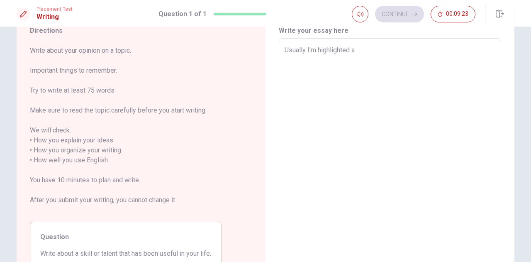
type textarea "x"
type textarea "Usually I'm highlighted ab"
type textarea "x"
type textarea "Usually I'm highlighted abo"
type textarea "x"
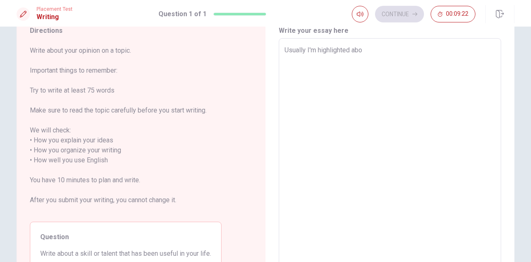
type textarea "Usually I'm highlighted abou"
type textarea "x"
type textarea "Usually I'm highlighted about"
type textarea "x"
type textarea "Usually I'm highlighted about"
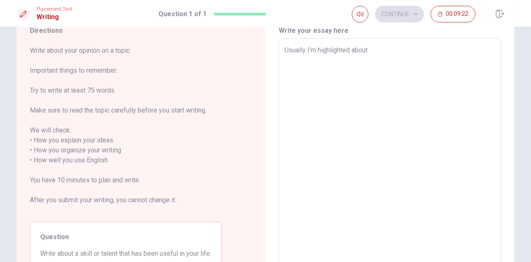
type textarea "x"
type textarea "Usually I'm highlighted about m"
type textarea "x"
type textarea "Usually I'm highlighted about my"
type textarea "x"
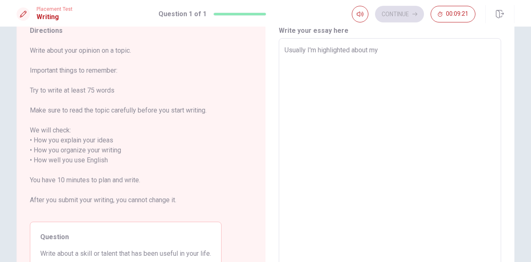
type textarea "Usually I'm highlighted about my"
type textarea "x"
type textarea "Usually I'm highlighted about my o"
type textarea "x"
type textarea "Usually I'm highlighted about my or"
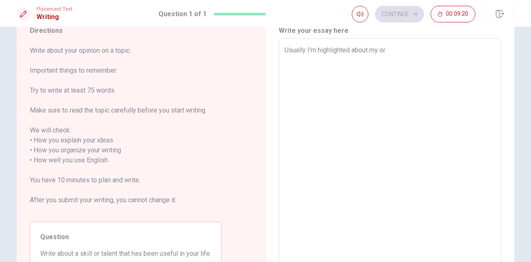
type textarea "x"
type textarea "Usually I'm highlighted about my org"
type textarea "x"
type textarea "Usually I'm highlighted about my orgi"
type textarea "x"
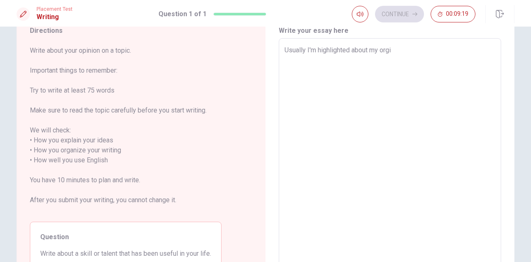
type textarea "Usually I'm highlighted about my orgin"
type textarea "x"
type textarea "Usually I'm highlighted about my orgina"
type textarea "x"
type textarea "Usually I'm highlighted about my orginat"
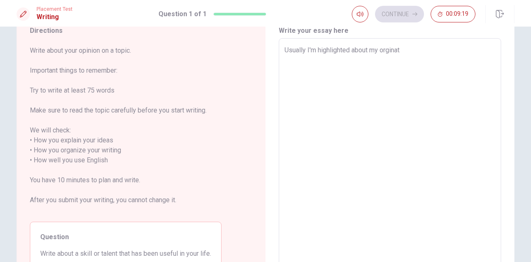
type textarea "x"
type textarea "Usually I'm highlighted about my orginati"
type textarea "x"
type textarea "Usually I'm highlighted about my orginatio"
type textarea "x"
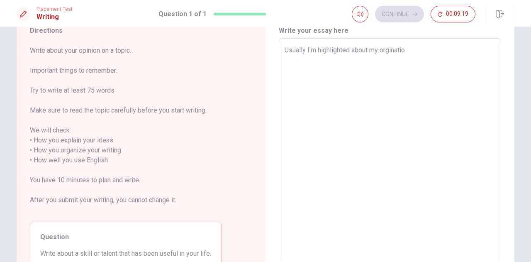
type textarea "Usually I'm highlighted about my orginatiok"
type textarea "x"
type textarea "Usually I'm highlighted about my orginatiokn"
type textarea "x"
type textarea "Usually I'm highlighted about my orginatiok"
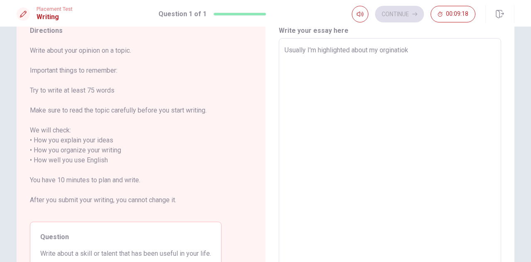
type textarea "x"
type textarea "Usually I'm highlighted about my orginatio"
type textarea "x"
type textarea "Usually I'm highlighted about my orgination"
type textarea "x"
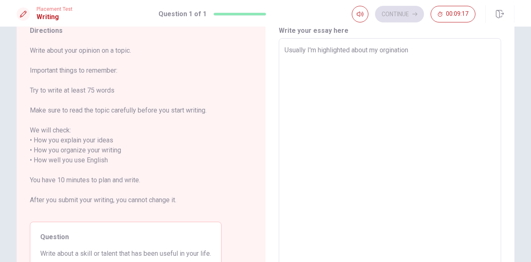
type textarea "Usually I'm highlighted about my orgination"
type textarea "x"
type textarea "Usually I'm highlighted about my orgination s"
type textarea "x"
type textarea "Usually I'm highlighted about my orgination sk"
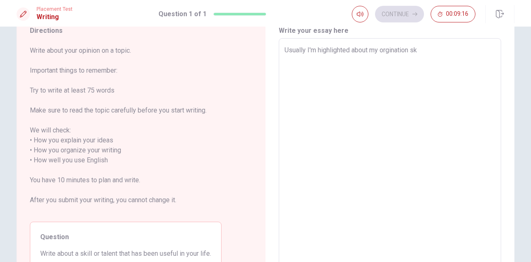
type textarea "x"
type textarea "Usually I'm highlighted about my orgination ski"
type textarea "x"
type textarea "Usually I'm highlighted about my orgination skil"
type textarea "x"
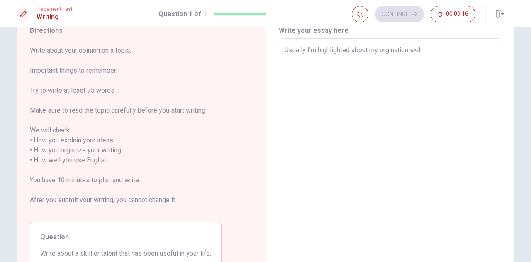
type textarea "Usually I'm highlighted about my orgination skill"
type textarea "x"
type textarea "Usually I'm highlighted about my orgination skills"
type textarea "x"
type textarea "Usually I'm highlighted about my orgination skill"
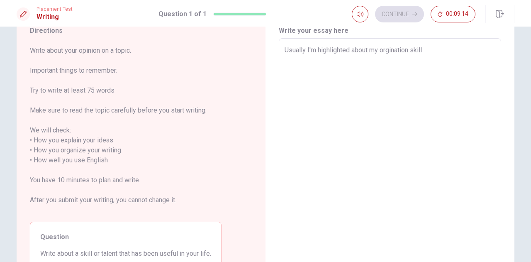
type textarea "x"
type textarea "Usually I'm highlighted about my orgination skil"
type textarea "x"
type textarea "Usually I'm highlighted about my orgination ski"
type textarea "x"
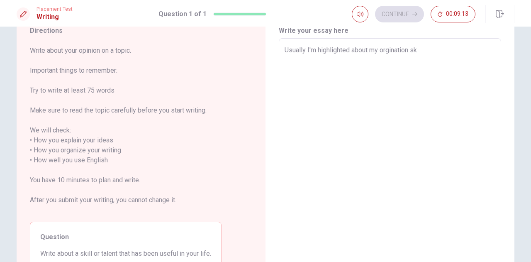
type textarea "Usually I'm highlighted about my orgination s"
type textarea "x"
type textarea "Usually I'm highlighted about my orgination"
type textarea "x"
type textarea "Usually I'm highlighted about my orgination"
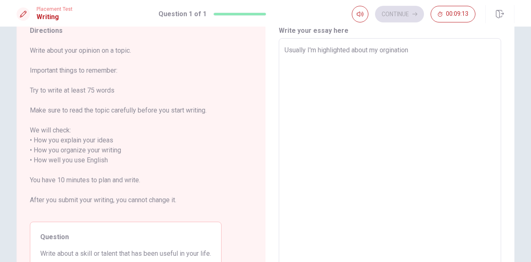
type textarea "x"
type textarea "Usually I'm highlighted about my orginatio"
type textarea "x"
type textarea "Usually I'm highlighted about my orginati"
type textarea "x"
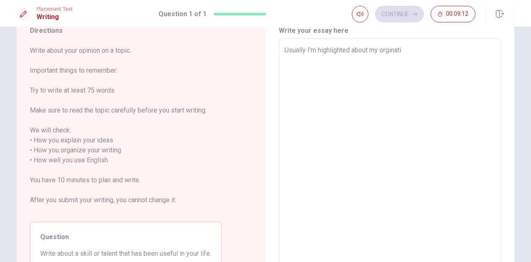
type textarea "Usually I'm highlighted about my orginat"
type textarea "x"
type textarea "Usually I'm highlighted about my orgina"
type textarea "x"
type textarea "Usually I'm highlighted about my orgin"
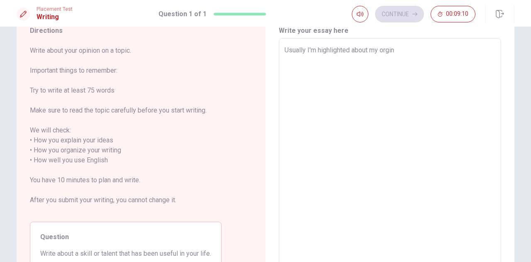
type textarea "x"
type textarea "Usually I'm highlighted about my orgi"
type textarea "x"
type textarea "Usually I'm highlighted about my org"
type textarea "x"
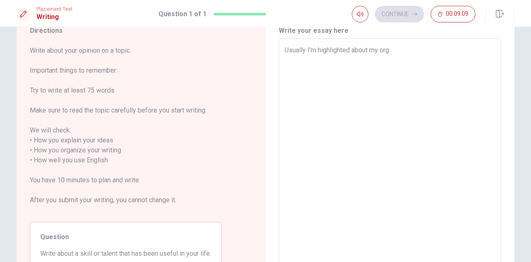
type textarea "Usually I'm highlighted about my orga"
type textarea "x"
type textarea "Usually I'm highlighted about my organ"
type textarea "x"
type textarea "Usually I'm highlighted about my organi"
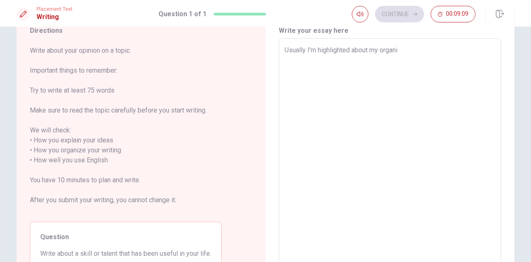
type textarea "x"
type textarea "Usually I'm highlighted about my organiz"
type textarea "x"
type textarea "Usually I'm highlighted about my organiza"
type textarea "x"
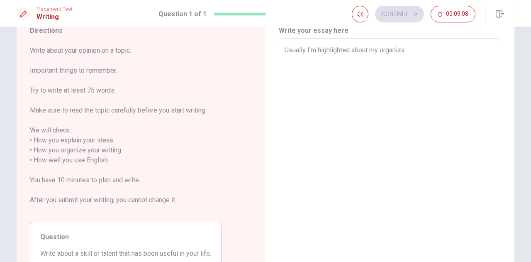
type textarea "Usually I'm highlighted about my organizat"
type textarea "x"
type textarea "Usually I'm highlighted about my organizati"
type textarea "x"
type textarea "Usually I'm highlighted about my organizatio"
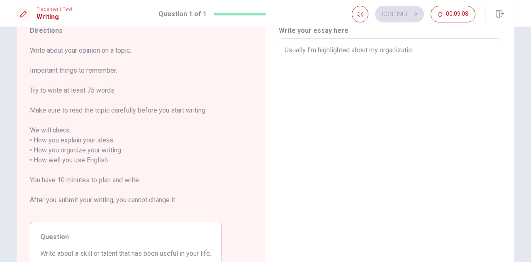
type textarea "x"
type textarea "Usually I'm highlighted about my organization"
type textarea "x"
type textarea "Usually I'm highlighted about my organization"
type textarea "x"
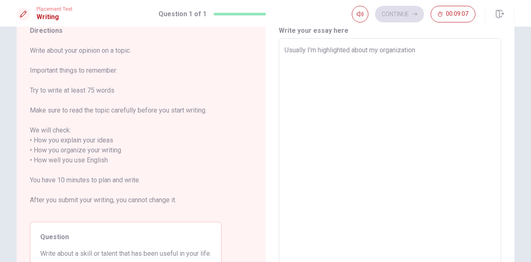
type textarea "Usually I'm highlighted about my organization s"
type textarea "x"
type textarea "Usually I'm highlighted about my organization sk"
type textarea "x"
type textarea "Usually I'm highlighted about my organization ski"
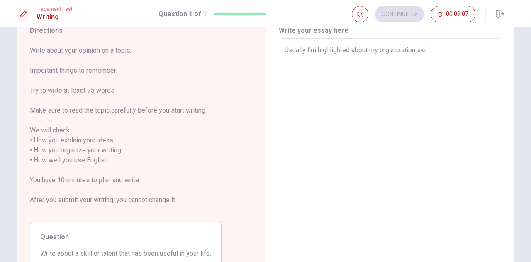
type textarea "x"
type textarea "Usually I'm highlighted about my organization skil"
type textarea "x"
type textarea "Usually I'm highlighted about my organization skill"
type textarea "x"
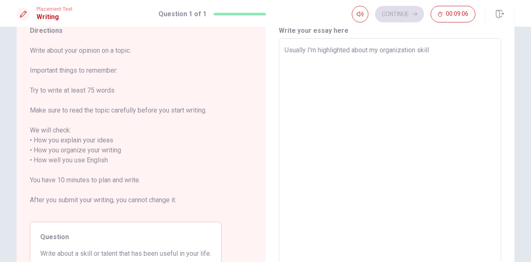
type textarea "Usually I'm highlighted about my organization skills"
type textarea "x"
type textarea "Usually I'm highlighted about my organization skills."
type textarea "x"
type textarea "Usually I'm highlighted about my organization skills."
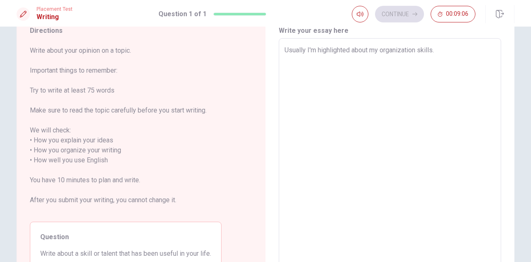
type textarea "x"
type textarea "Usually I'm highlighted about my organization skills. I"
type textarea "x"
type textarea "Usually I'm highlighted about my organization skills. I'"
type textarea "x"
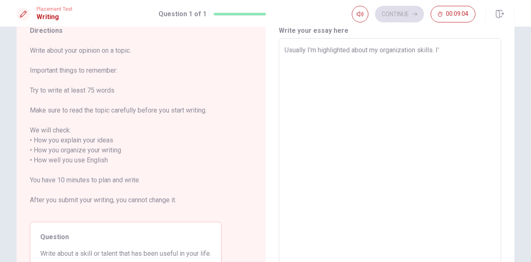
type textarea "Usually I'm highlighted about my organization skills. I'v"
type textarea "x"
type textarea "Usually I'm highlighted about my organization skills. I've"
type textarea "x"
type textarea "Usually I'm highlighted about my organization skills. I've"
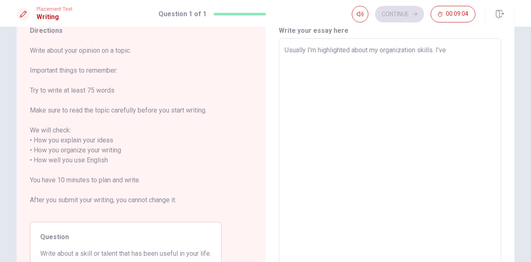
type textarea "x"
type textarea "Usually I'm highlighted about my organization skills. I've g"
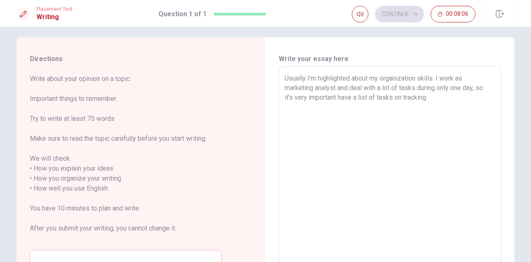
scroll to position [0, 0]
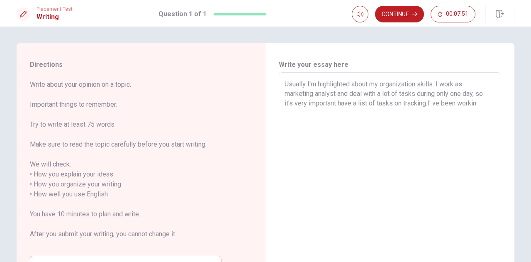
drag, startPoint x: 434, startPoint y: 104, endPoint x: 462, endPoint y: 174, distance: 75.5
click at [434, 104] on textarea "Usually I'm highlighted about my organization skills. I work as marketing analy…" at bounding box center [389, 189] width 211 height 220
click at [476, 102] on textarea "Usually I'm highlighted about my organization skills. I work as marketing analy…" at bounding box center [389, 189] width 211 height 220
click at [352, 112] on textarea "Usually I'm highlighted about my organization skills. I work as marketing analy…" at bounding box center [389, 189] width 211 height 220
click at [385, 114] on textarea "Usually I'm highlighted about my organization skills. I work as marketing analy…" at bounding box center [389, 189] width 211 height 220
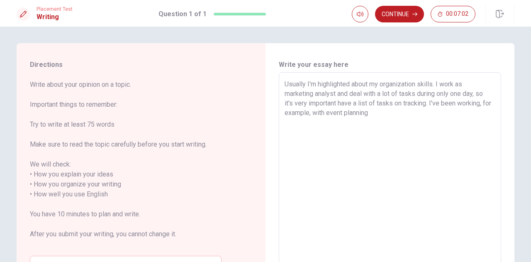
click at [354, 111] on textarea "Usually I'm highlighted about my organization skills. I work as marketing analy…" at bounding box center [389, 189] width 211 height 220
click at [395, 113] on textarea "Usually I'm highlighted about my organization skills. I work as marketing analy…" at bounding box center [389, 189] width 211 height 220
click at [351, 121] on textarea "Usually I'm highlighted about my organization skills. I work as marketing analy…" at bounding box center [389, 189] width 211 height 220
click at [387, 120] on textarea "Usually I'm highlighted about my organization skills. I work as marketing analy…" at bounding box center [389, 189] width 211 height 220
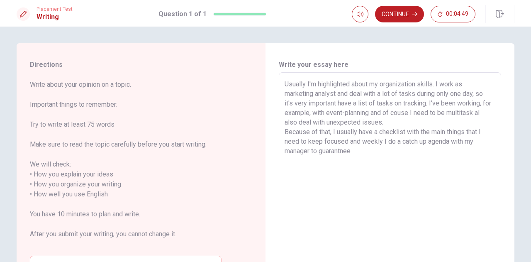
drag, startPoint x: 340, startPoint y: 150, endPoint x: 353, endPoint y: 223, distance: 74.0
click at [340, 151] on textarea "Usually I'm highlighted about my organization skills. I work as marketing analy…" at bounding box center [389, 189] width 211 height 220
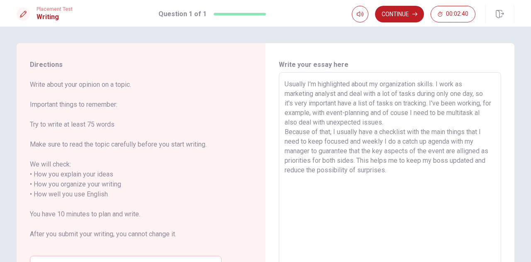
drag, startPoint x: 283, startPoint y: 83, endPoint x: 344, endPoint y: 85, distance: 61.4
click at [344, 85] on textarea "Usually I'm highlighted about my organization skills. I work as marketing analy…" at bounding box center [389, 189] width 211 height 220
click at [396, 173] on textarea "Usually I'm highlighted about my organization skills. I work as marketing analy…" at bounding box center [389, 189] width 211 height 220
click at [284, 94] on textarea "Usually I'm highlighted about my organization skills. I work as marketing analy…" at bounding box center [389, 189] width 211 height 220
click at [334, 102] on textarea "Usually I'm highlighted about my organization skills. I work as a marketing ana…" at bounding box center [389, 189] width 211 height 220
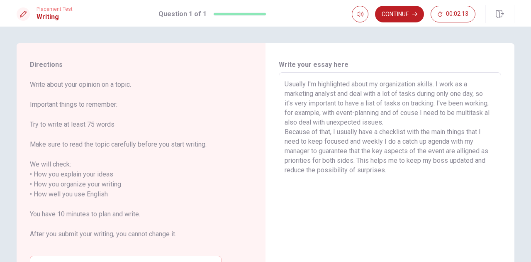
drag, startPoint x: 432, startPoint y: 103, endPoint x: 435, endPoint y: 111, distance: 8.0
click at [431, 103] on textarea "Usually I'm highlighted about my organization skills. I work as a marketing ana…" at bounding box center [389, 189] width 211 height 220
drag, startPoint x: 487, startPoint y: 111, endPoint x: 497, endPoint y: 122, distance: 15.3
click at [487, 111] on textarea "Usually I'm highlighted about my organization skills. I work as a marketing ana…" at bounding box center [389, 189] width 211 height 220
drag, startPoint x: 366, startPoint y: 121, endPoint x: 391, endPoint y: 121, distance: 24.9
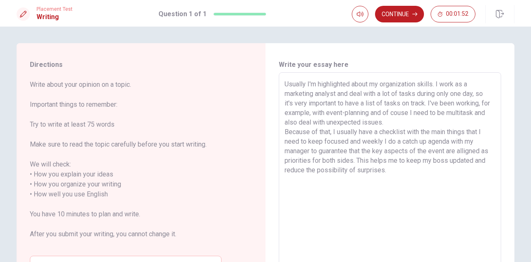
click at [391, 121] on textarea "Usually I'm highlighted about my organization skills. I work as a marketing ana…" at bounding box center [389, 189] width 211 height 220
drag, startPoint x: 283, startPoint y: 131, endPoint x: 351, endPoint y: 161, distance: 74.4
click at [351, 161] on textarea "Usually I'm highlighted about my organization skills. I work as a marketing ana…" at bounding box center [389, 189] width 211 height 220
drag, startPoint x: 358, startPoint y: 160, endPoint x: 376, endPoint y: 172, distance: 21.6
click at [376, 172] on textarea "Usually I'm highlighted about my organization skills. I work as a marketing ana…" at bounding box center [389, 189] width 211 height 220
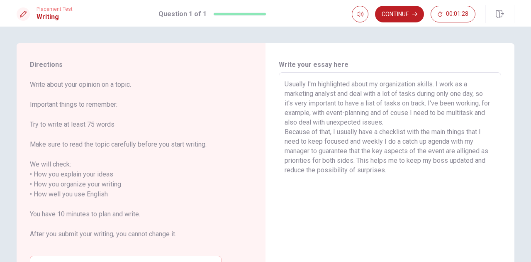
click at [383, 172] on textarea "Usually I'm highlighted about my organization skills. I work as a marketing ana…" at bounding box center [389, 189] width 211 height 220
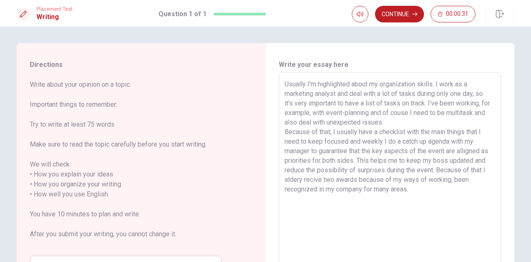
click at [291, 178] on textarea "Usually I'm highlighted about my organization skills. I work as a marketing ana…" at bounding box center [389, 189] width 211 height 220
click at [321, 179] on textarea "Usually I'm highlighted about my organization skills. I work as a marketing ana…" at bounding box center [389, 189] width 211 height 220
click at [458, 179] on textarea "Usually I'm highlighted about my organization skills. I work as a marketing ana…" at bounding box center [389, 189] width 211 height 220
click at [460, 180] on textarea "Usually I'm highlighted about my organization skills. I work as a marketing ana…" at bounding box center [389, 189] width 211 height 220
drag, startPoint x: 371, startPoint y: 189, endPoint x: 365, endPoint y: 188, distance: 6.6
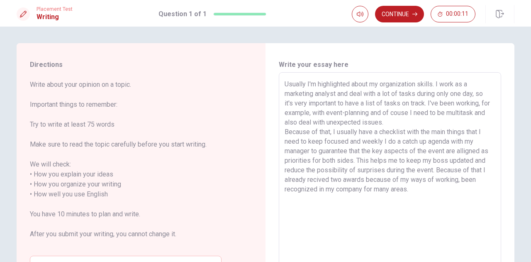
click at [365, 188] on textarea "Usually I'm highlighted about my organization skills. I work as a marketing ana…" at bounding box center [389, 189] width 211 height 220
click at [391, 188] on textarea "Usually I'm highlighted about my organization skills. I work as a marketing ana…" at bounding box center [389, 189] width 211 height 220
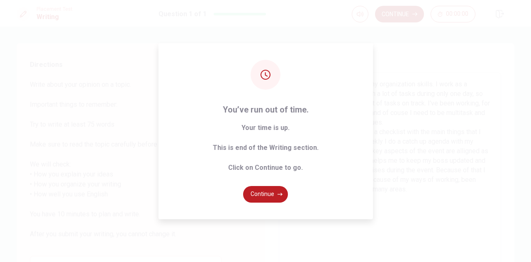
click at [393, 12] on div "You’ve run out of time. Your time is up. This is end of the Writing section. Cl…" at bounding box center [265, 131] width 531 height 262
click at [271, 196] on button "Continue" at bounding box center [265, 194] width 45 height 17
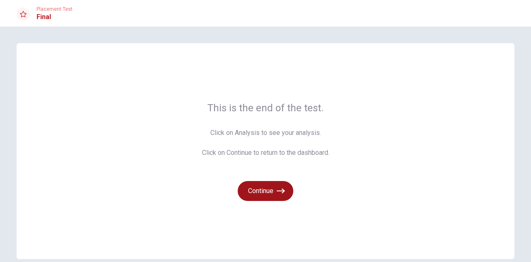
click at [249, 186] on button "Continue" at bounding box center [265, 191] width 56 height 20
